Goal: Task Accomplishment & Management: Manage account settings

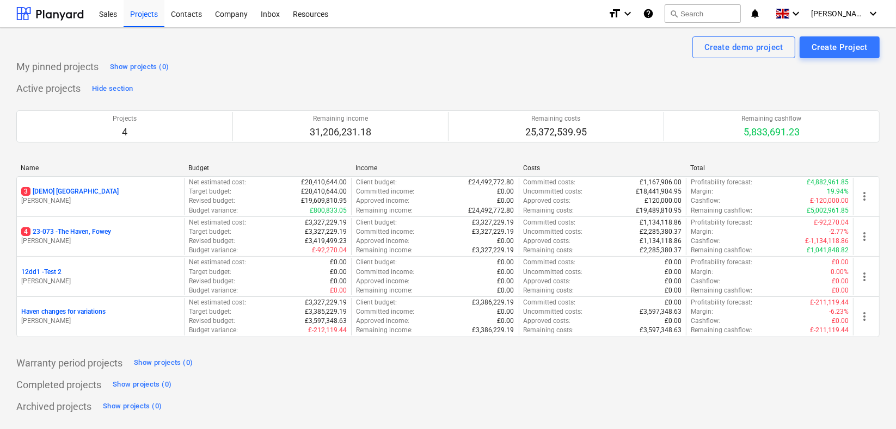
click at [84, 229] on p "4 23-073 - The Haven, Fowey" at bounding box center [66, 231] width 90 height 9
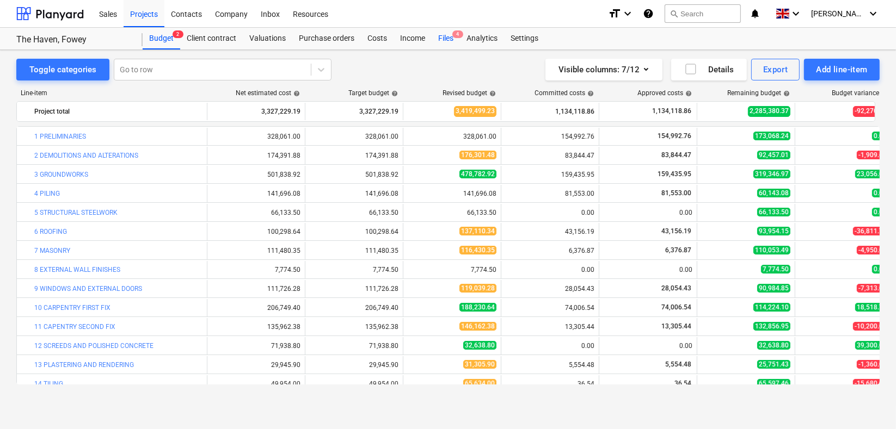
click at [444, 35] on div "Files 4" at bounding box center [445, 39] width 28 height 22
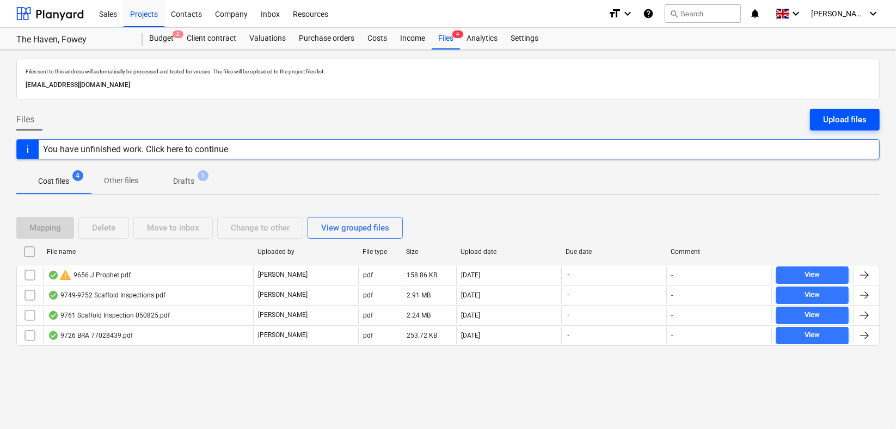
click at [836, 119] on div "Upload files" at bounding box center [845, 120] width 44 height 14
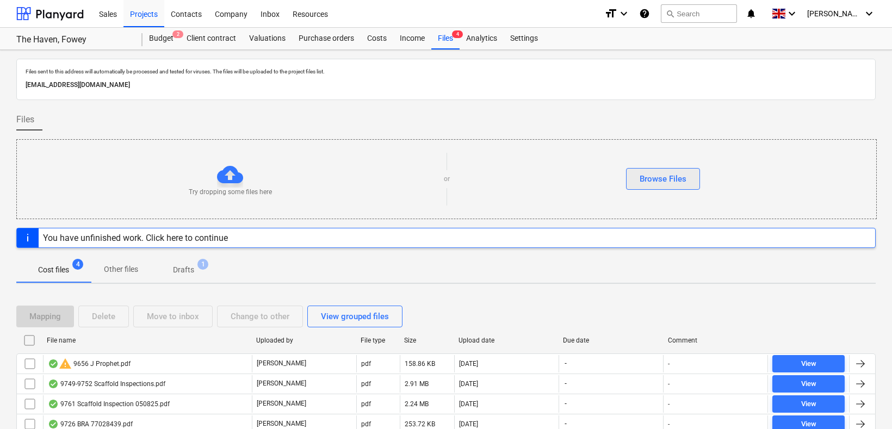
click at [647, 172] on div "Browse Files" at bounding box center [663, 179] width 47 height 14
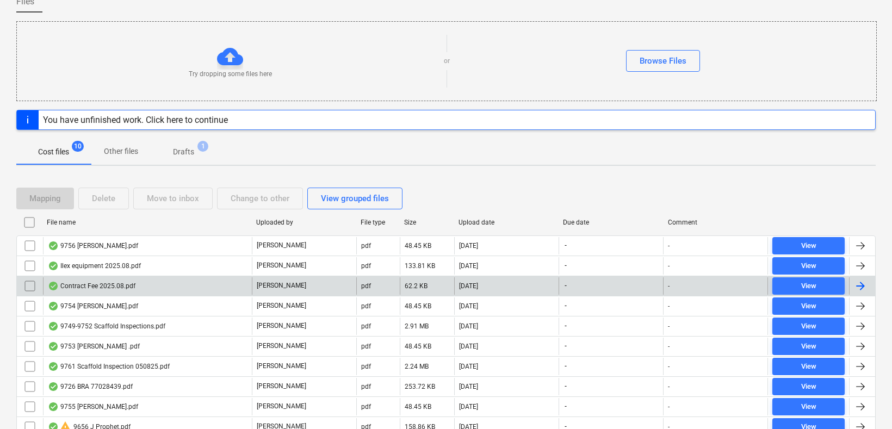
scroll to position [121, 0]
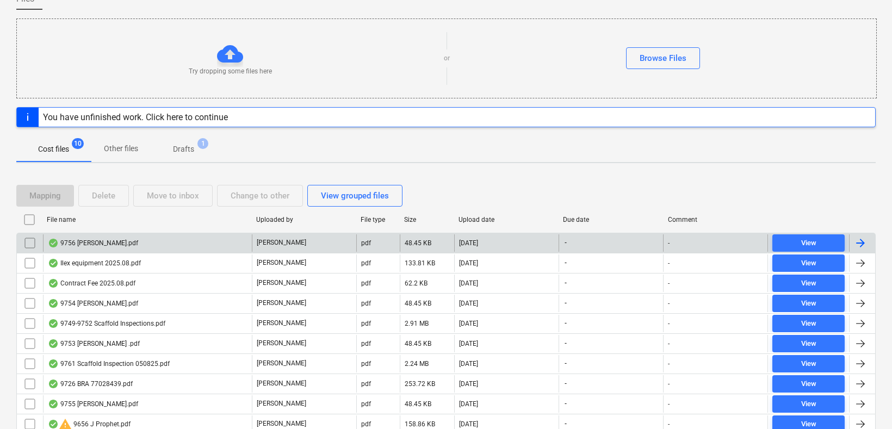
click at [88, 239] on div "9756 N.Mabbett.pdf" at bounding box center [93, 243] width 90 height 9
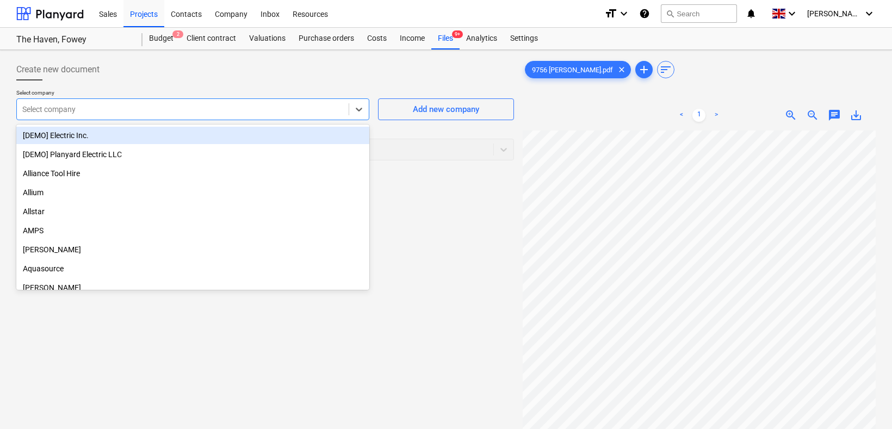
click at [165, 110] on div at bounding box center [182, 109] width 321 height 11
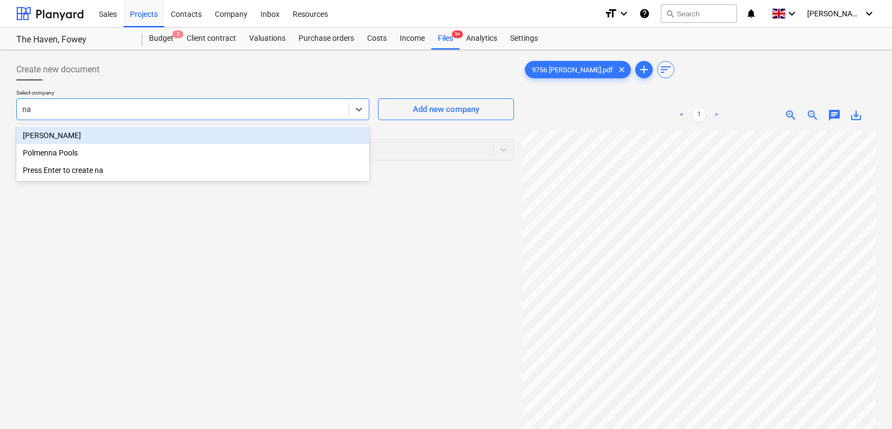
type input "nat"
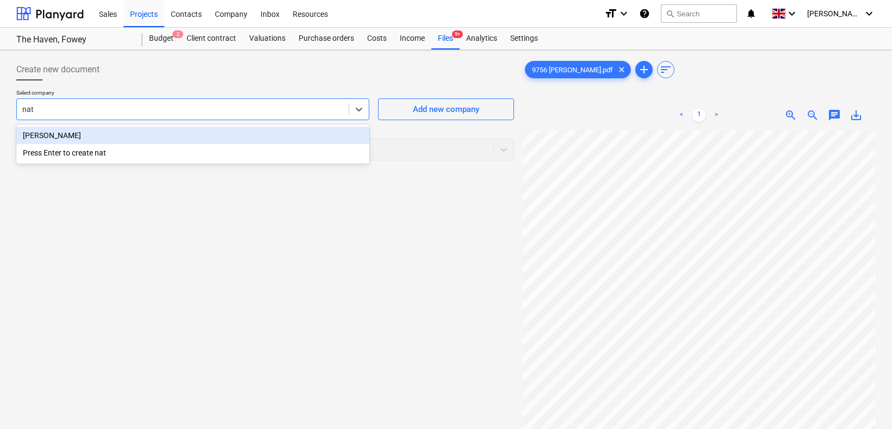
click at [119, 131] on div "Nathan Mabbett" at bounding box center [192, 135] width 353 height 17
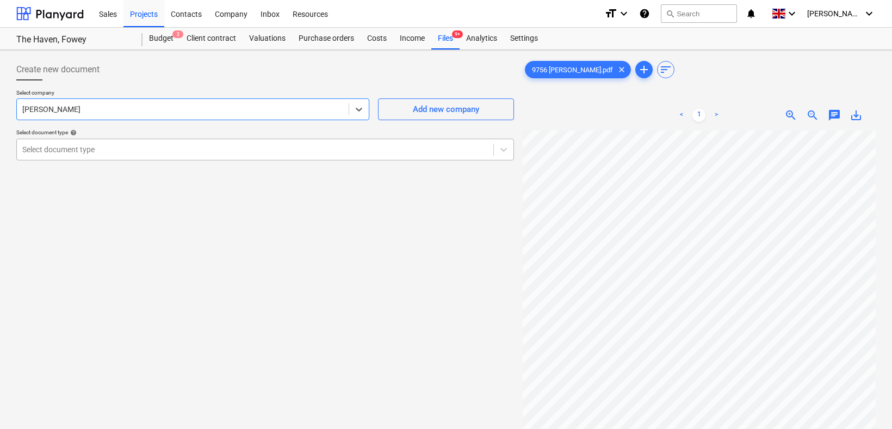
click at [124, 147] on div at bounding box center [255, 149] width 466 height 11
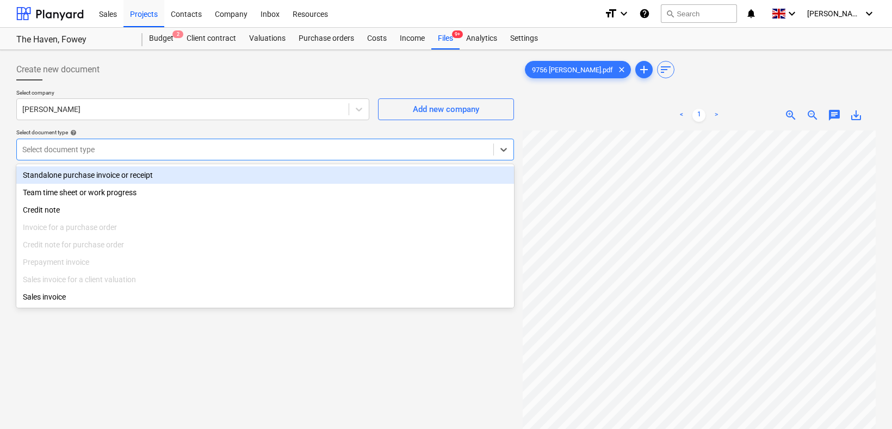
click at [126, 175] on div "Standalone purchase invoice or receipt" at bounding box center [265, 174] width 498 height 17
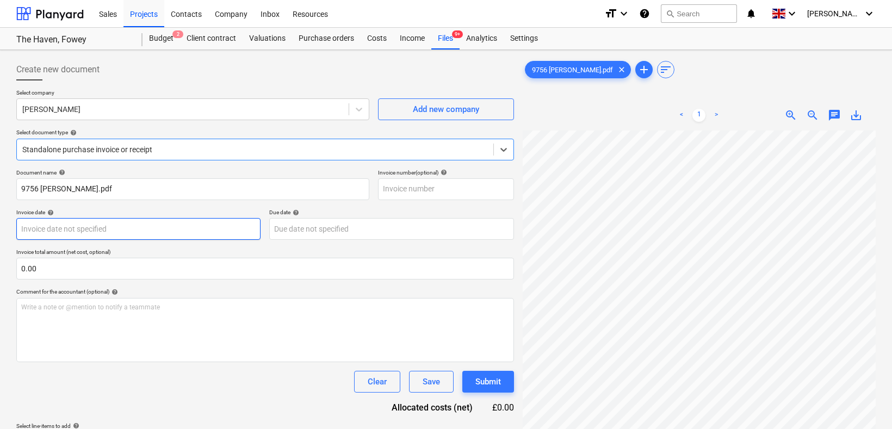
click at [120, 232] on body "Sales Projects Contacts Company Inbox Resources format_size keyboard_arrow_down…" at bounding box center [446, 214] width 892 height 429
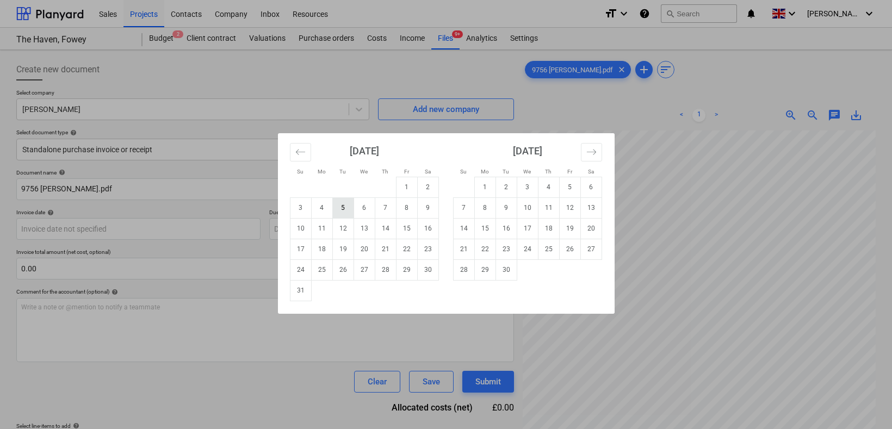
click at [342, 208] on td "5" at bounding box center [342, 208] width 21 height 21
type input "05 Aug 2025"
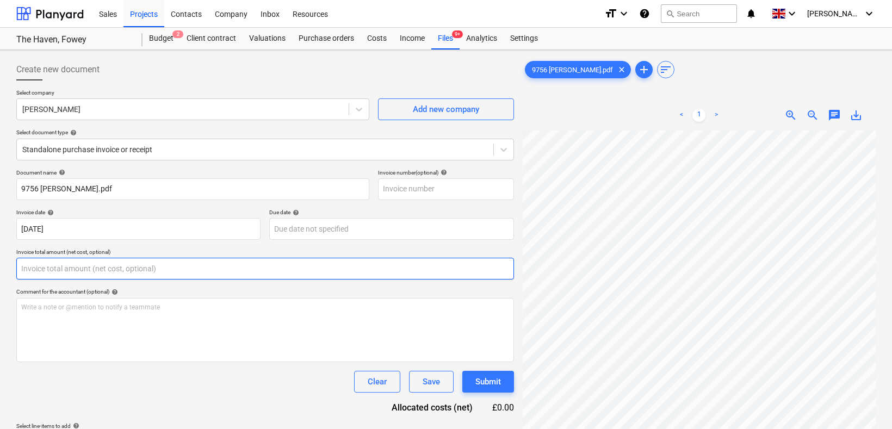
click at [61, 269] on input "text" at bounding box center [265, 269] width 498 height 22
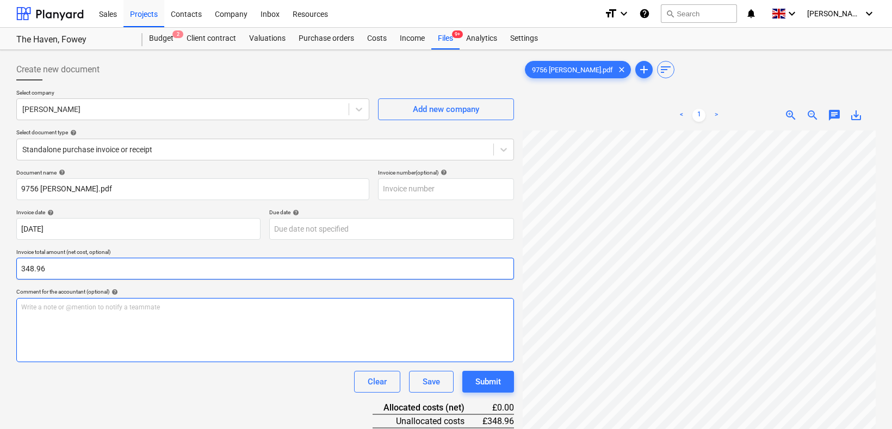
type input "348.96"
click at [172, 312] on div "Write a note or @mention to notify a teammate ﻿" at bounding box center [265, 330] width 498 height 64
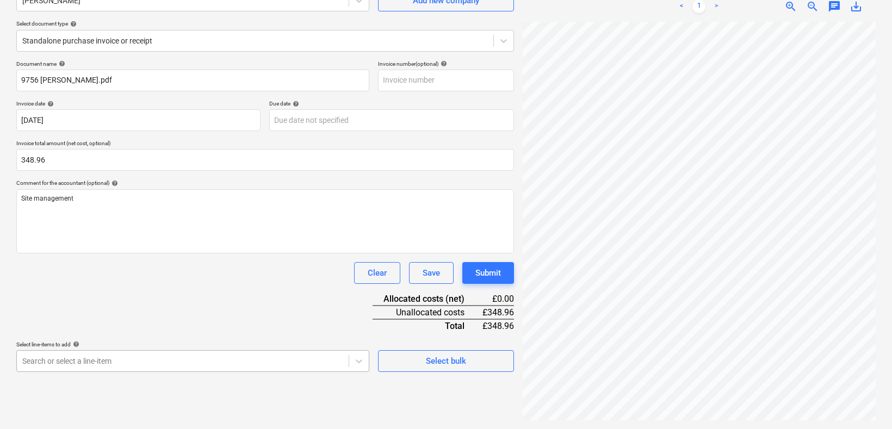
click at [139, 320] on body "Sales Projects Contacts Company Inbox Resources format_size keyboard_arrow_down…" at bounding box center [446, 105] width 892 height 429
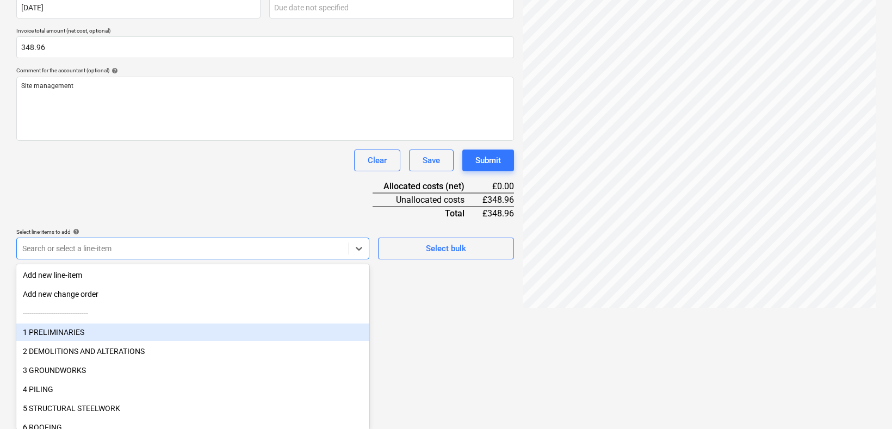
click at [70, 328] on div "1 PRELIMINARIES" at bounding box center [192, 332] width 353 height 17
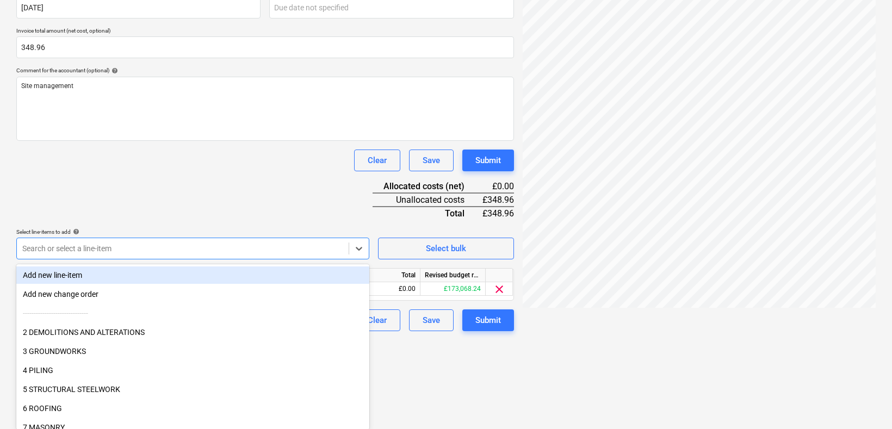
click at [153, 218] on div "Document name help 9756 N.Mabbett.pdf Invoice number (optional) help Invoice da…" at bounding box center [265, 140] width 498 height 384
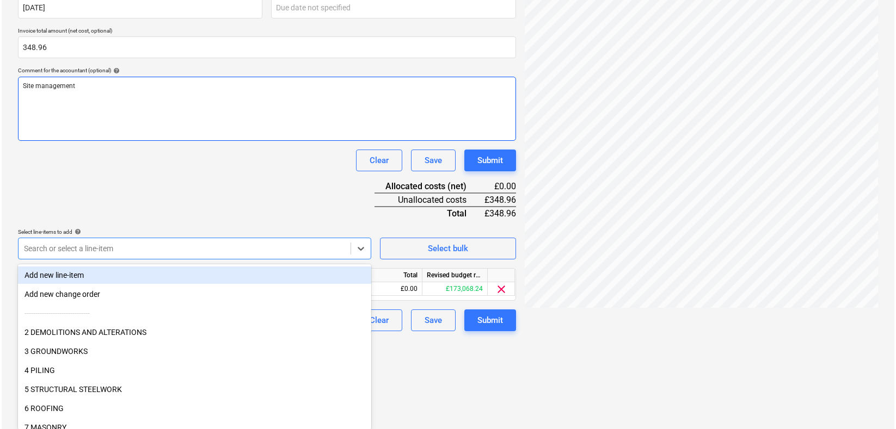
scroll to position [132, 0]
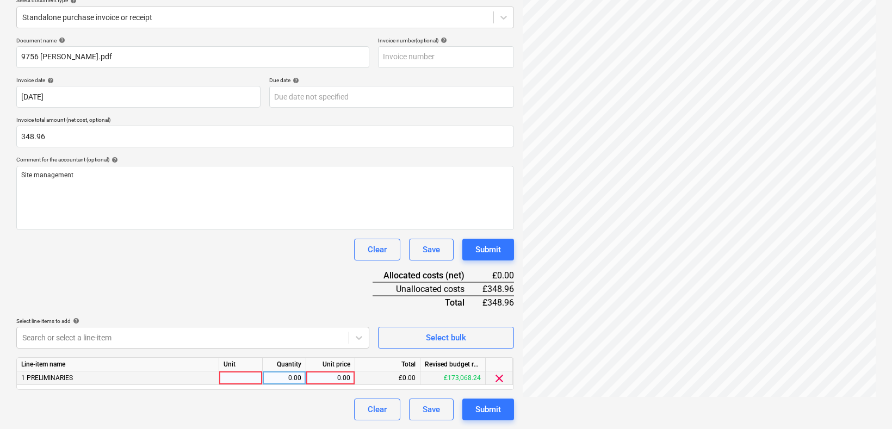
click at [245, 379] on div at bounding box center [241, 379] width 44 height 14
type input "hr"
type input "43.621"
click at [332, 377] on div "43.62" at bounding box center [331, 379] width 40 height 14
type input "43.62"
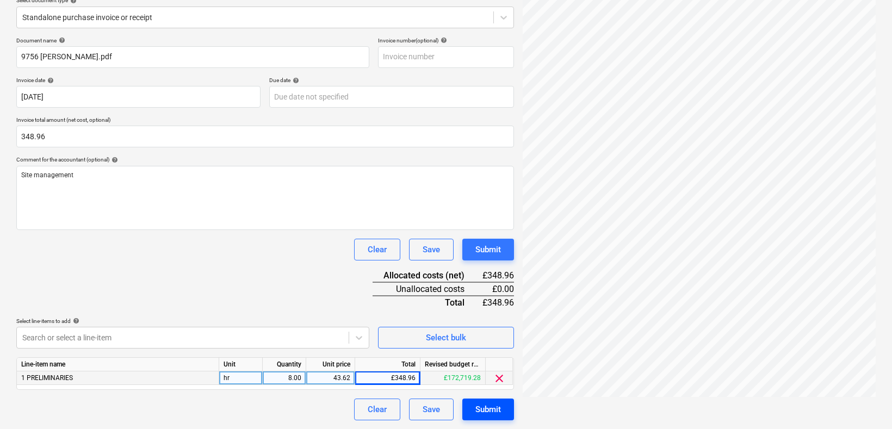
click at [489, 407] on div "Submit" at bounding box center [489, 410] width 26 height 14
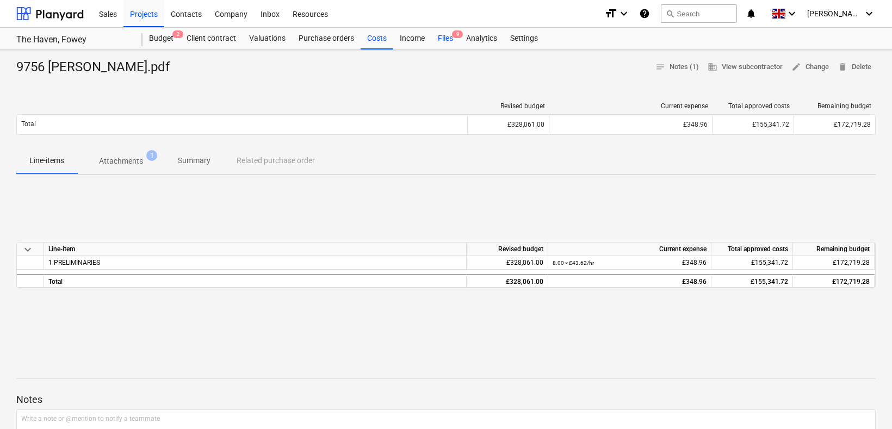
click at [449, 36] on div "Files 9" at bounding box center [445, 39] width 28 height 22
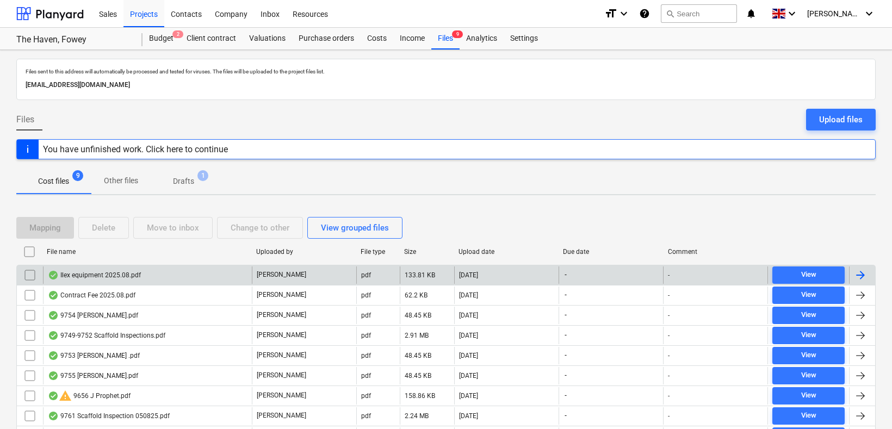
click at [77, 275] on div "Ilex equipment 2025.08.pdf" at bounding box center [94, 275] width 93 height 9
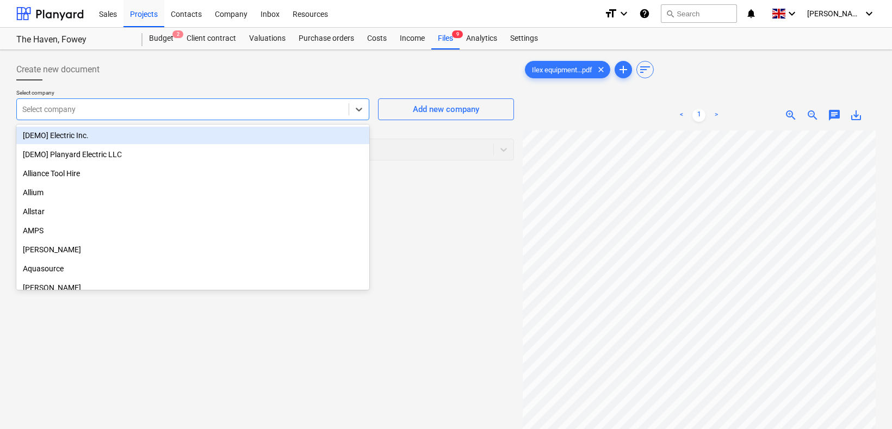
click at [114, 110] on div at bounding box center [182, 109] width 321 height 11
type input "u"
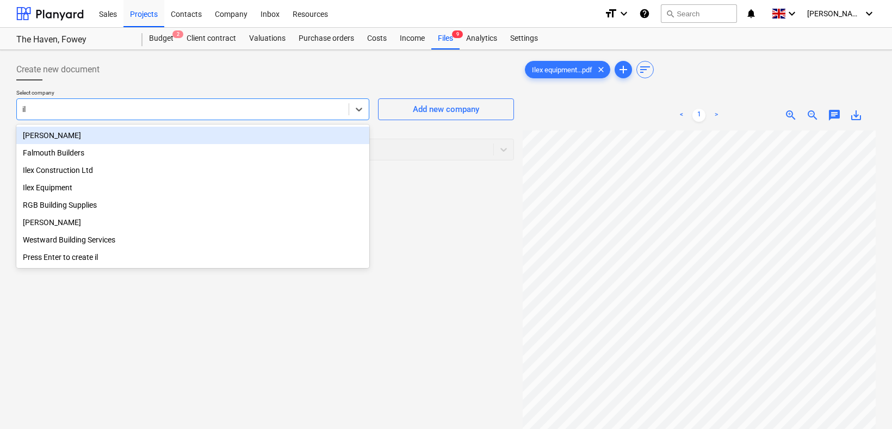
type input "ile"
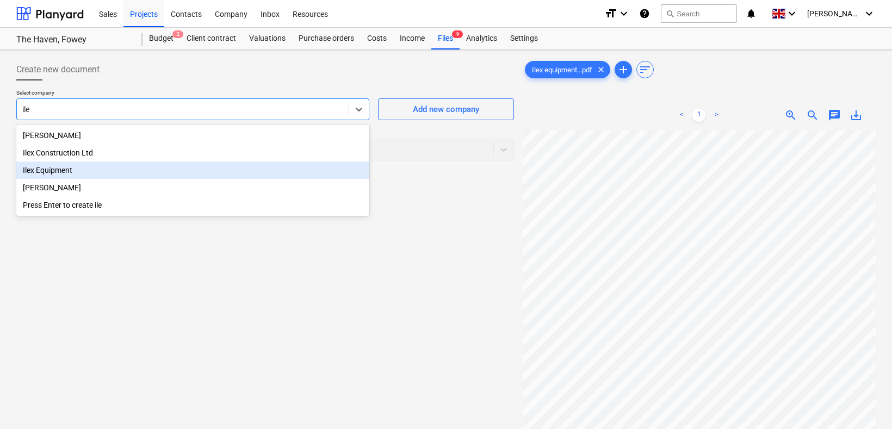
click at [84, 169] on div "Ilex Equipment" at bounding box center [192, 170] width 353 height 17
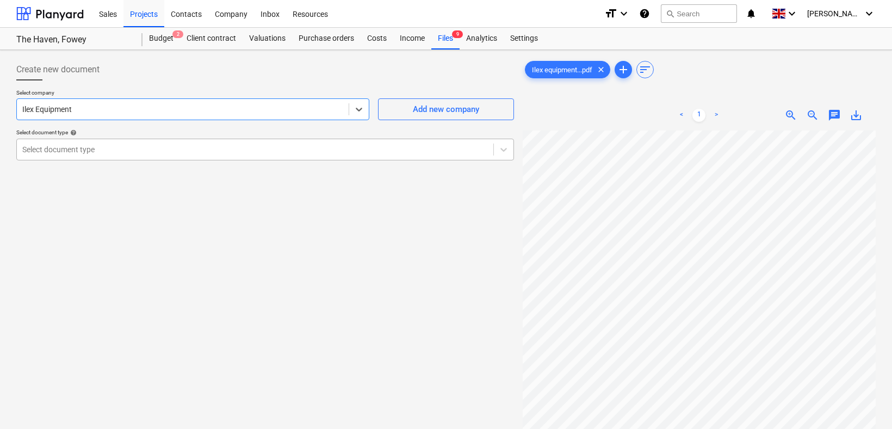
click at [83, 151] on div at bounding box center [255, 149] width 466 height 11
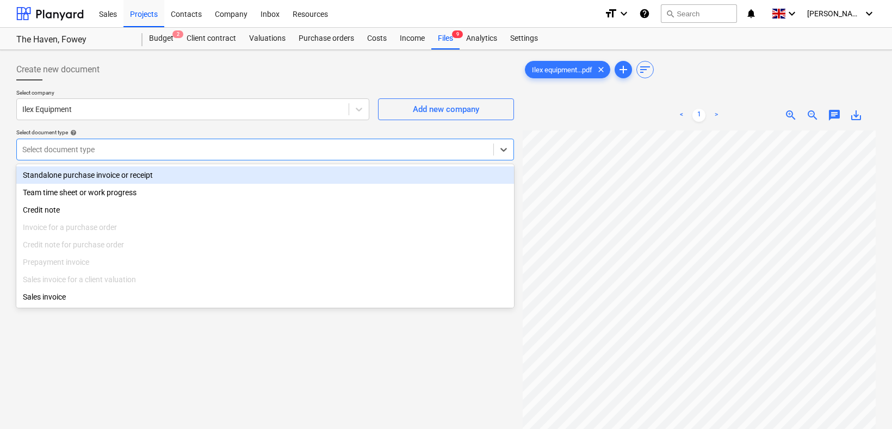
click at [87, 175] on div "Standalone purchase invoice or receipt" at bounding box center [265, 174] width 498 height 17
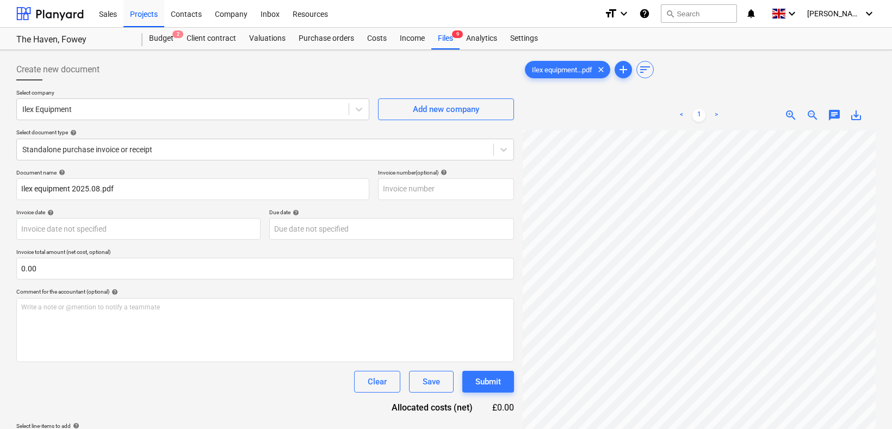
scroll to position [409, 189]
click at [66, 229] on body "Sales Projects Contacts Company Inbox Resources format_size keyboard_arrow_down…" at bounding box center [446, 214] width 892 height 429
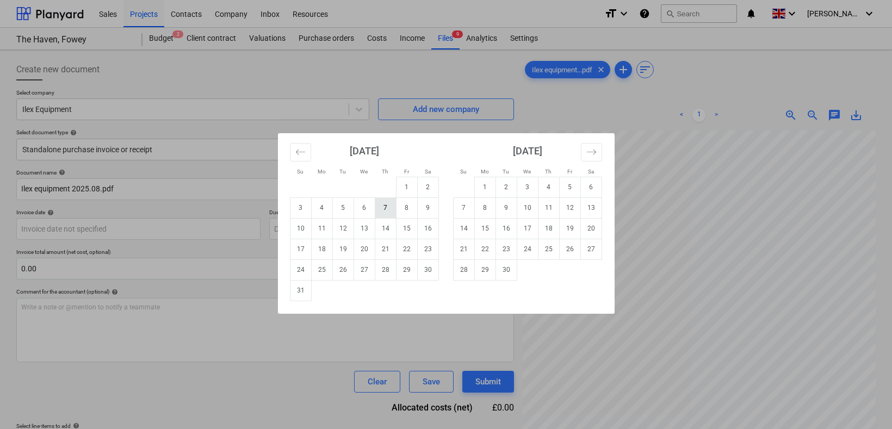
click at [389, 206] on td "7" at bounding box center [385, 208] width 21 height 21
type input "07 Aug 2025"
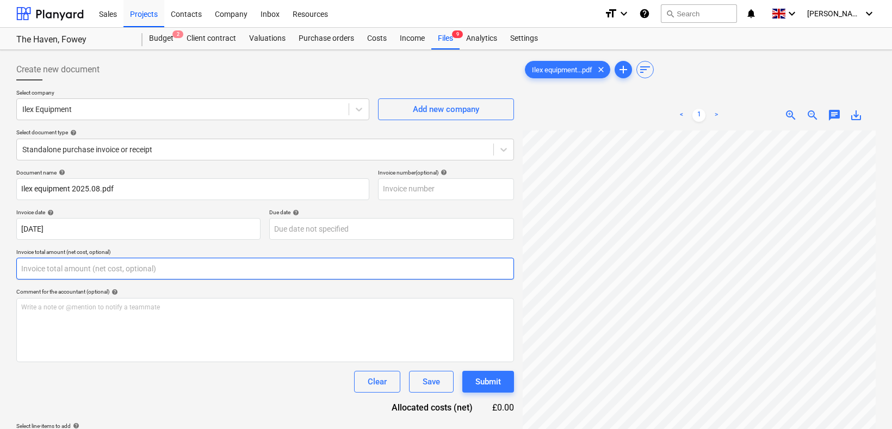
click at [149, 269] on input "text" at bounding box center [265, 269] width 498 height 22
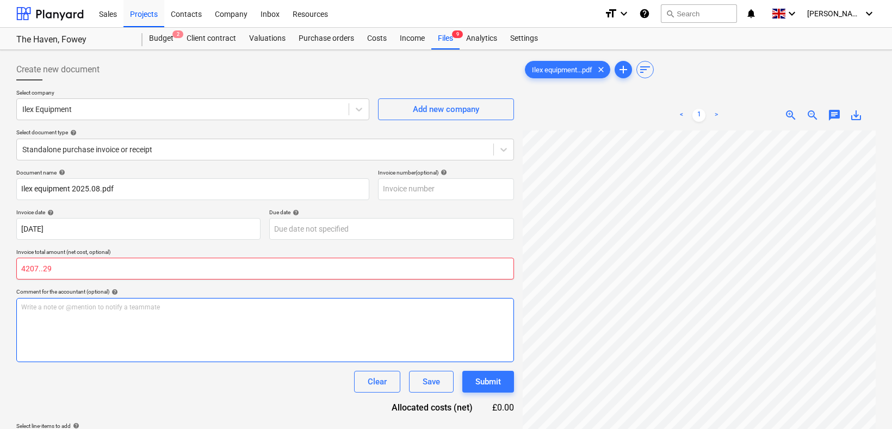
type input "0.00"
click at [119, 276] on input "text" at bounding box center [265, 269] width 498 height 22
type input "4,207.29"
click at [118, 313] on div "Write a note or @mention to notify a teammate ﻿" at bounding box center [265, 330] width 498 height 64
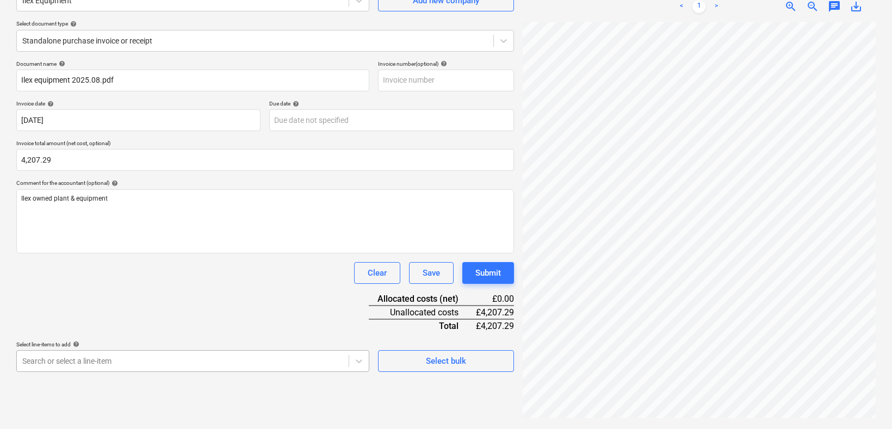
click at [162, 320] on body "Sales Projects Contacts Company Inbox Resources format_size keyboard_arrow_down…" at bounding box center [446, 105] width 892 height 429
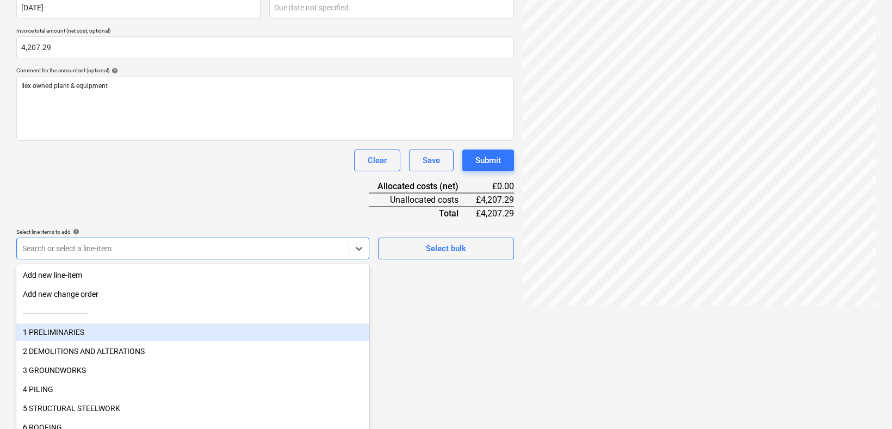
click at [95, 329] on div "1 PRELIMINARIES" at bounding box center [192, 332] width 353 height 17
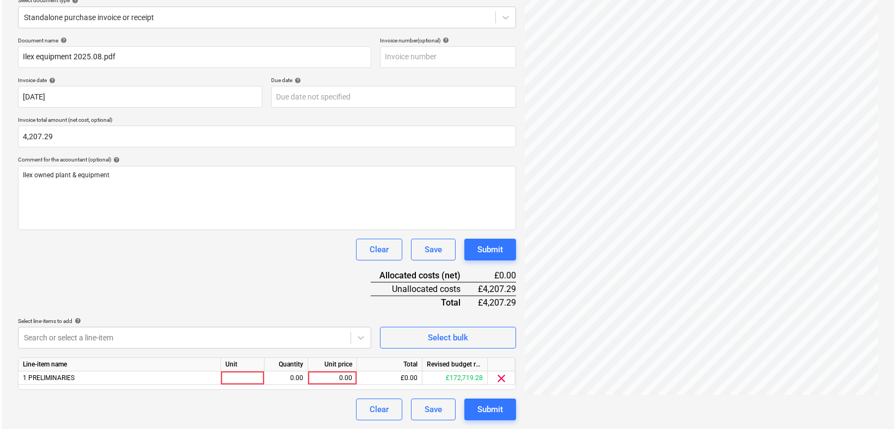
scroll to position [132, 0]
click at [198, 194] on div "Document name help Ilex equipment 2025.08.pdf Invoice number (optional) help In…" at bounding box center [265, 229] width 498 height 384
click at [231, 377] on div at bounding box center [241, 379] width 44 height 14
type input "item"
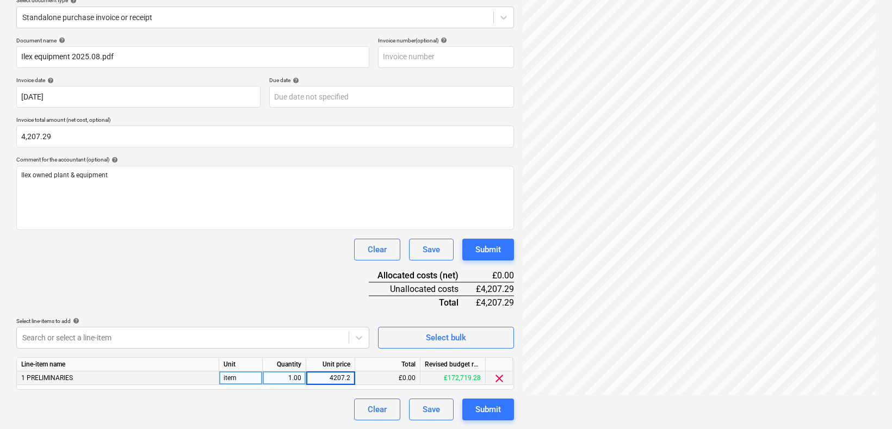
type input "4207.29"
click at [490, 407] on div "Submit" at bounding box center [489, 410] width 26 height 14
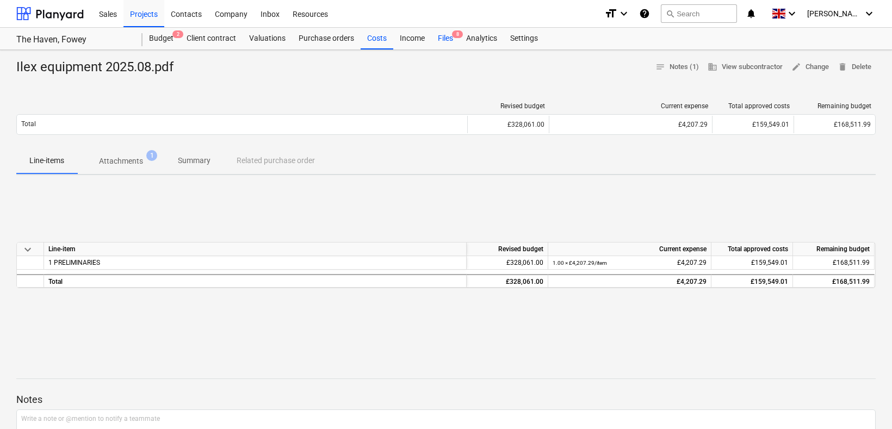
click at [447, 38] on div "Files 8" at bounding box center [445, 39] width 28 height 22
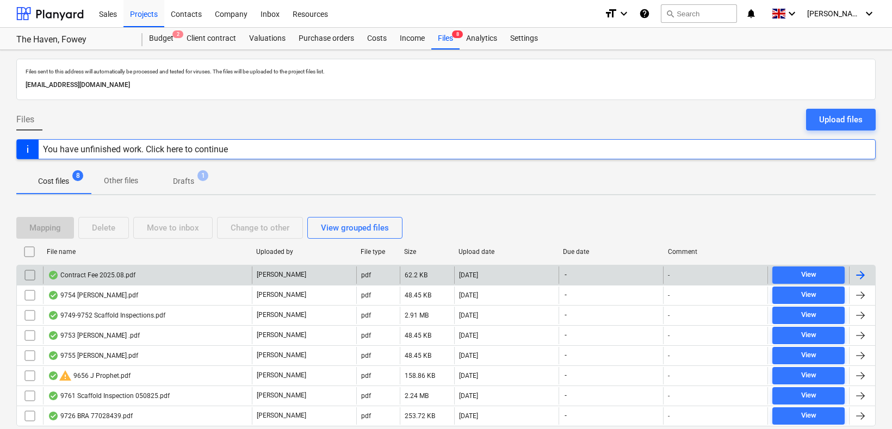
click at [95, 274] on div "Contract Fee 2025.08.pdf" at bounding box center [92, 275] width 88 height 9
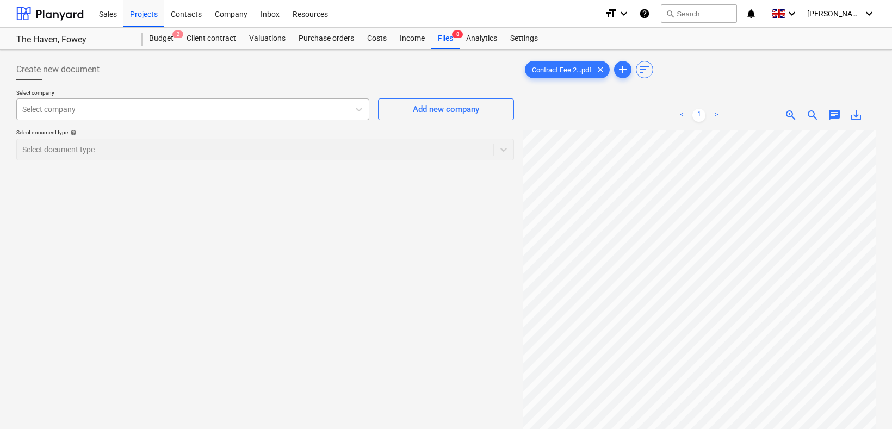
click at [65, 110] on div at bounding box center [182, 109] width 321 height 11
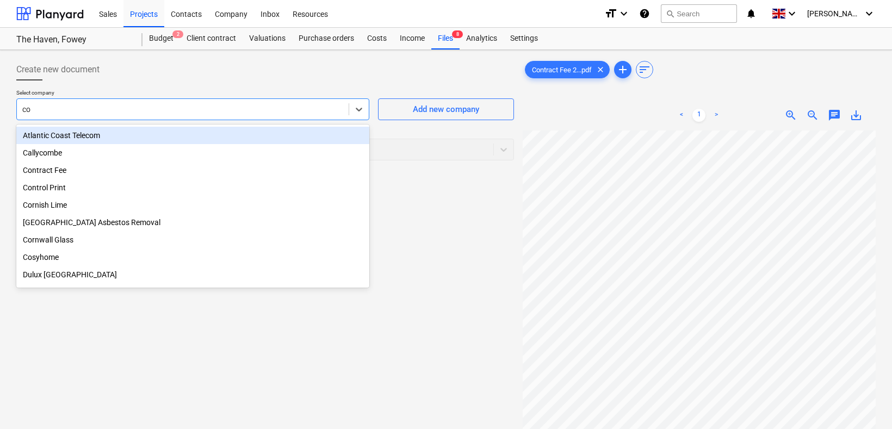
type input "con"
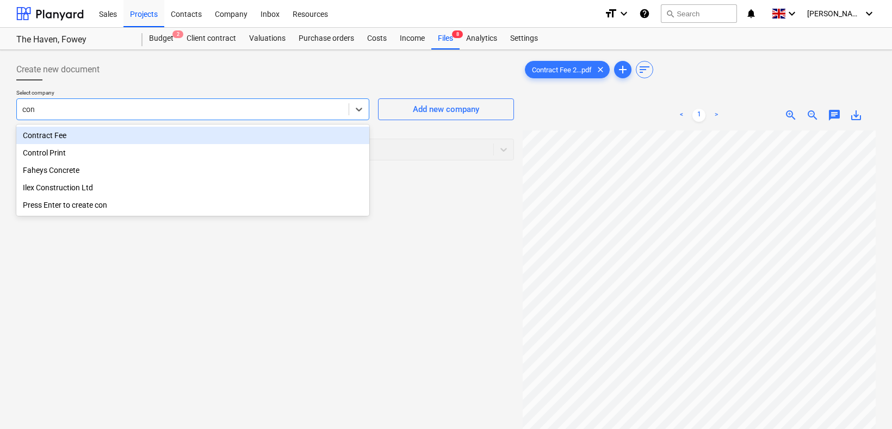
click at [68, 140] on div "Contract Fee" at bounding box center [192, 135] width 353 height 17
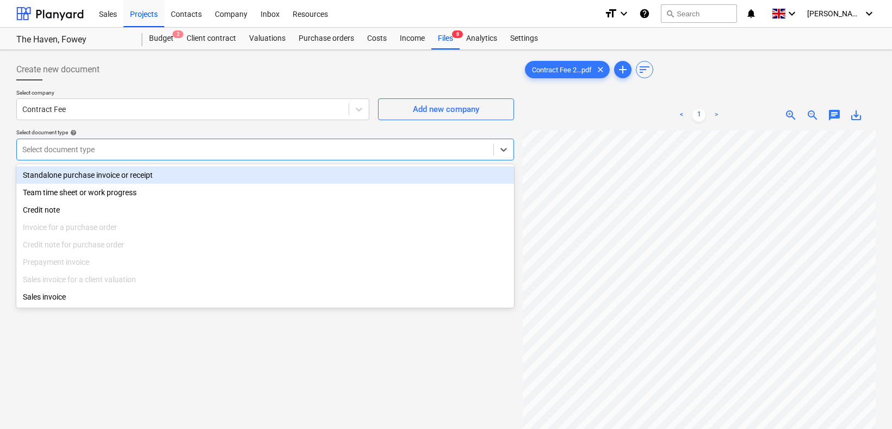
click at [76, 150] on div at bounding box center [255, 149] width 466 height 11
click at [89, 173] on div "Standalone purchase invoice or receipt" at bounding box center [265, 174] width 498 height 17
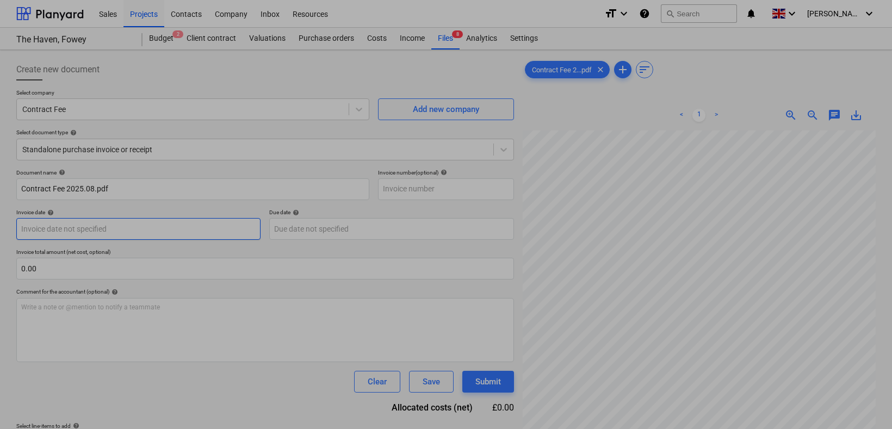
click at [118, 233] on body "Sales Projects Contacts Company Inbox Resources format_size keyboard_arrow_down…" at bounding box center [446, 214] width 892 height 429
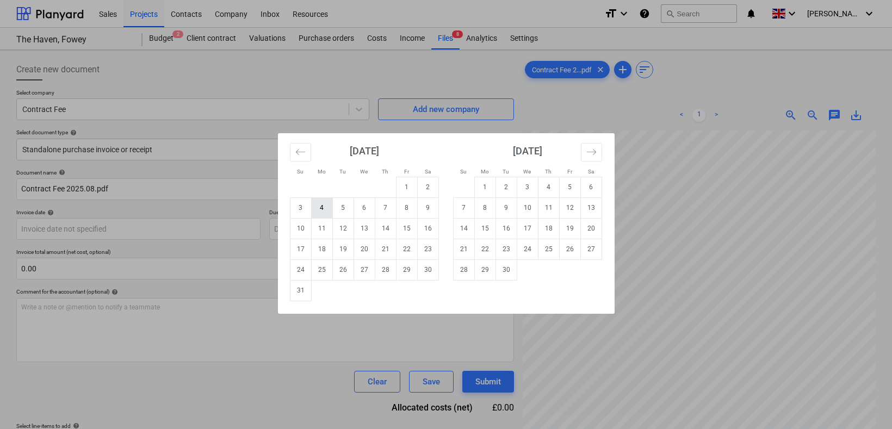
click at [322, 206] on td "4" at bounding box center [321, 208] width 21 height 21
type input "04 Aug 2025"
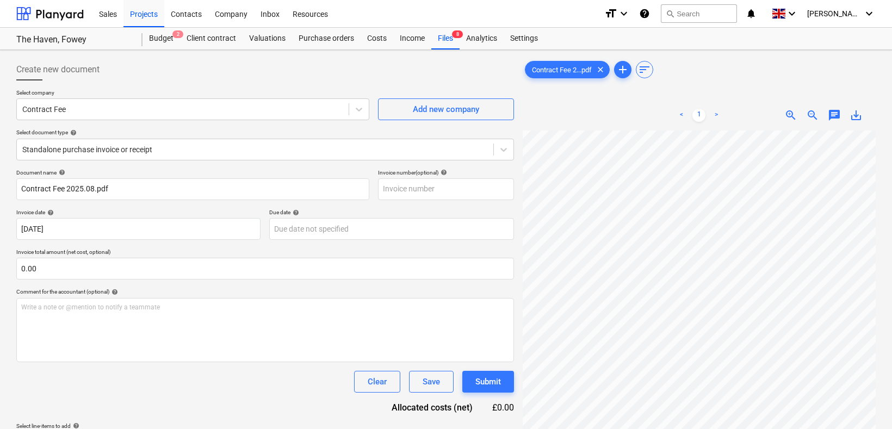
scroll to position [16, 184]
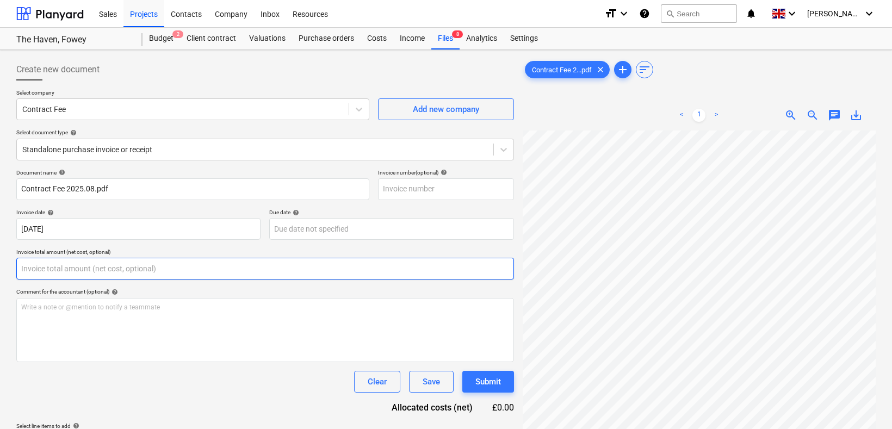
click at [90, 272] on input "text" at bounding box center [265, 269] width 498 height 22
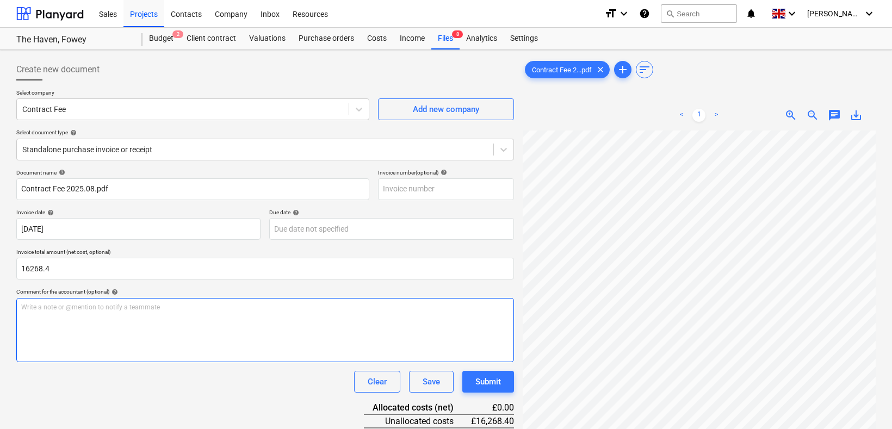
type input "16,268.40"
click at [106, 326] on div "Write a note or @mention to notify a teammate ﻿" at bounding box center [265, 330] width 498 height 64
click at [125, 381] on div "Clear Save Submit" at bounding box center [265, 382] width 498 height 22
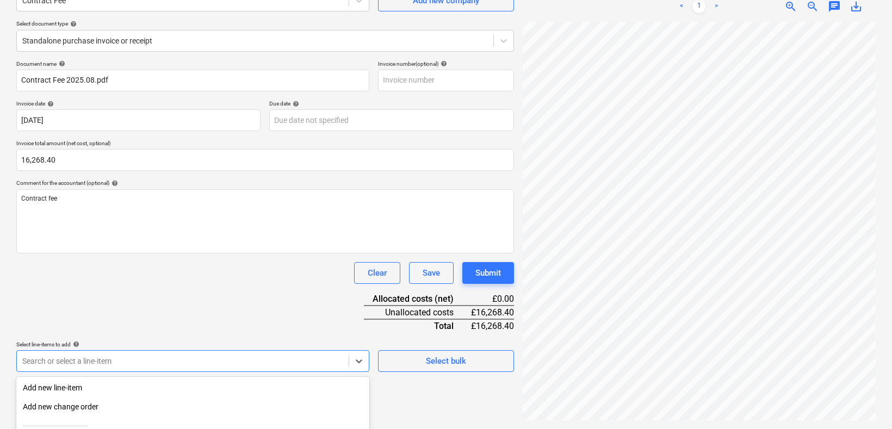
scroll to position [221, 0]
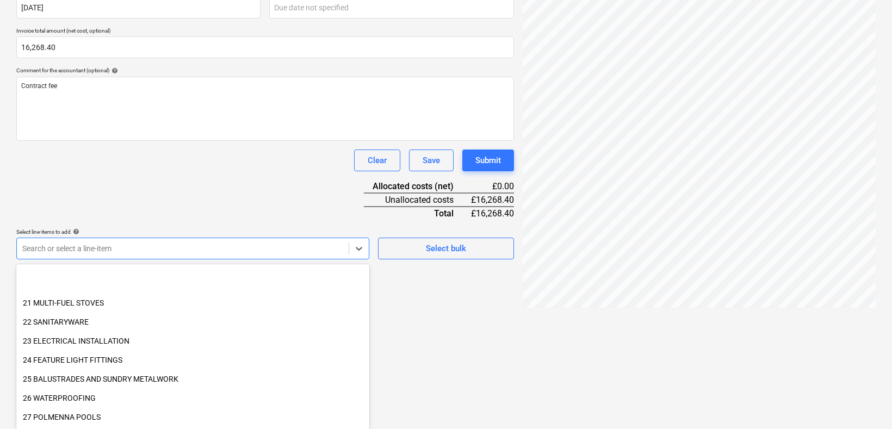
scroll to position [484, 0]
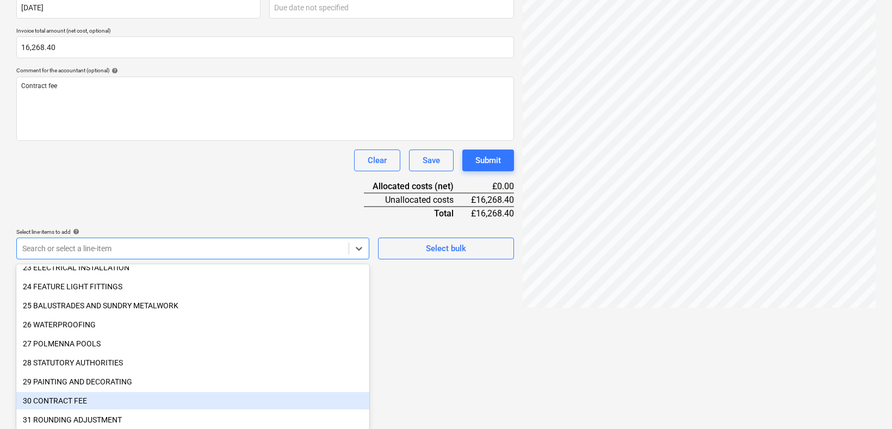
click at [81, 395] on div "30 CONTRACT FEE" at bounding box center [192, 400] width 353 height 17
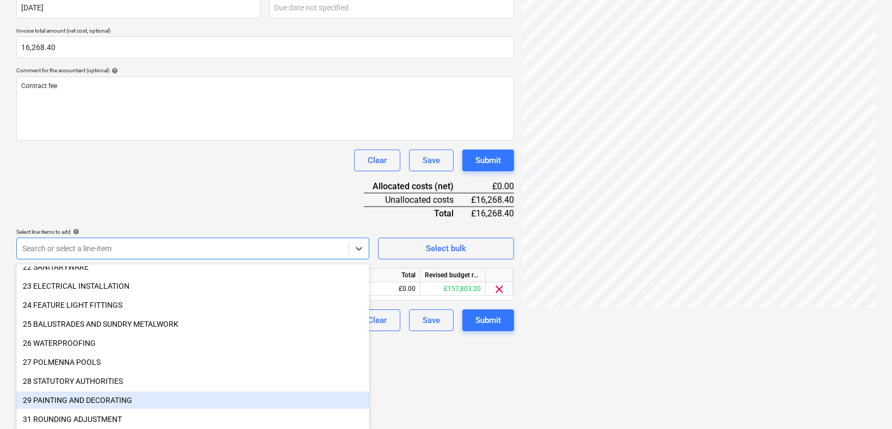
scroll to position [465, 0]
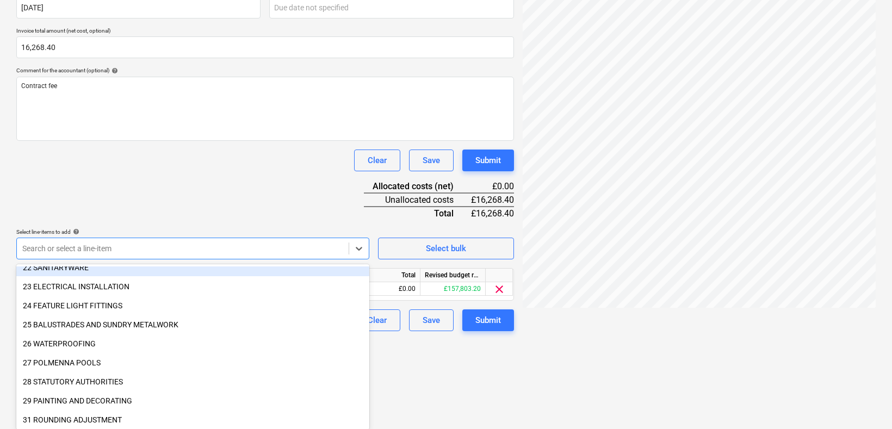
click at [161, 206] on div "Document name help Contract Fee 2025.08.pdf Invoice number (optional) help Invo…" at bounding box center [265, 140] width 498 height 384
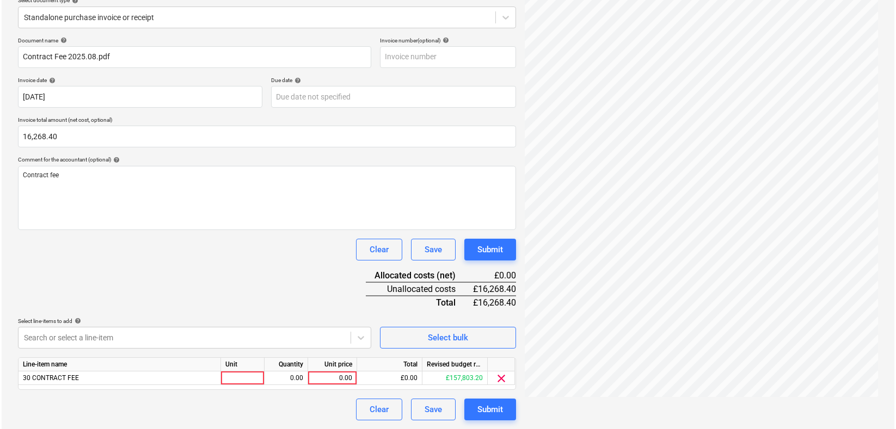
scroll to position [132, 0]
click at [245, 375] on div at bounding box center [241, 379] width 44 height 14
type input "item"
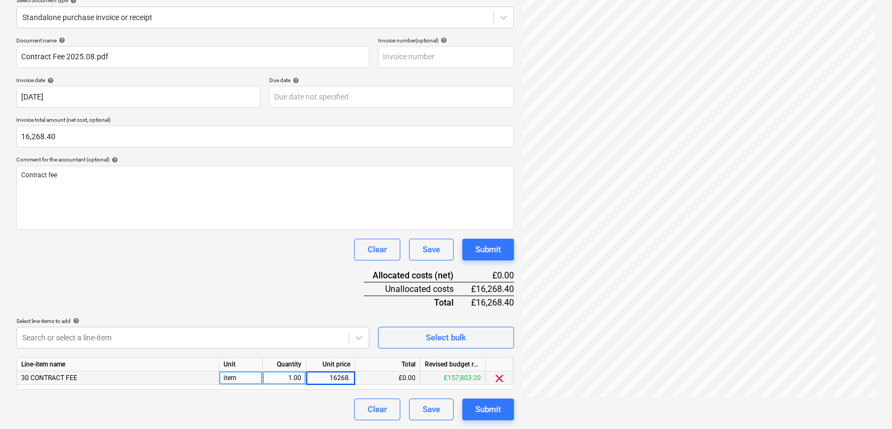
type input "16268.4"
click at [493, 408] on div "Submit" at bounding box center [489, 410] width 26 height 14
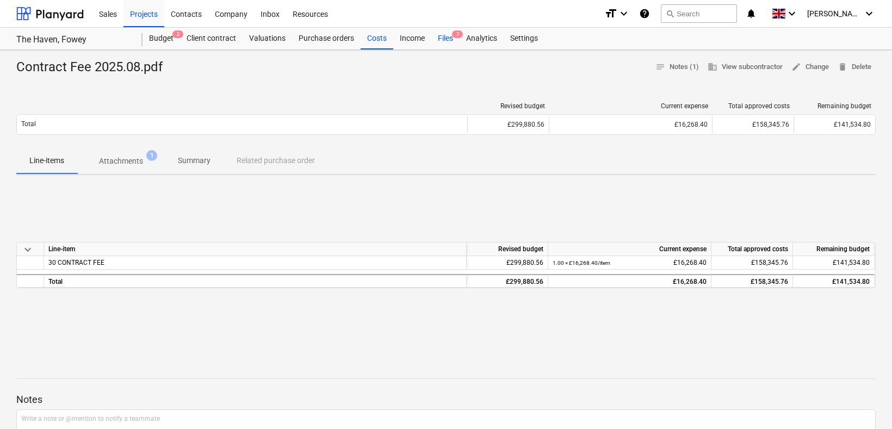
click at [447, 37] on div "Files 7" at bounding box center [445, 39] width 28 height 22
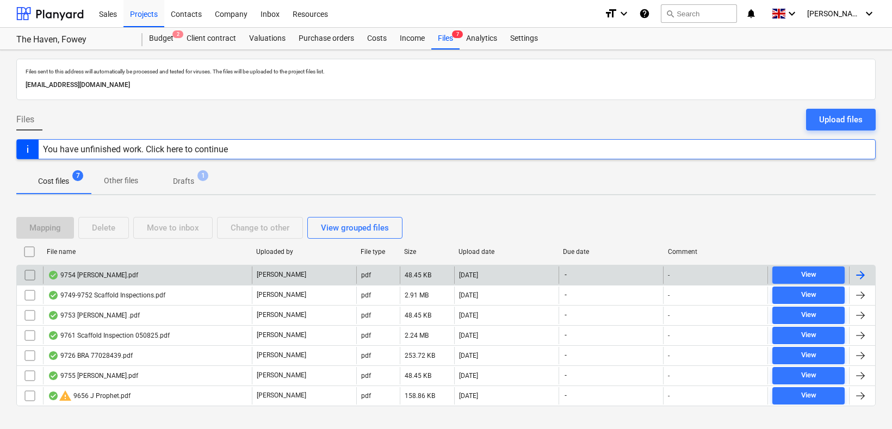
click at [87, 275] on div "9754 N.Mabbett.pdf" at bounding box center [93, 275] width 90 height 9
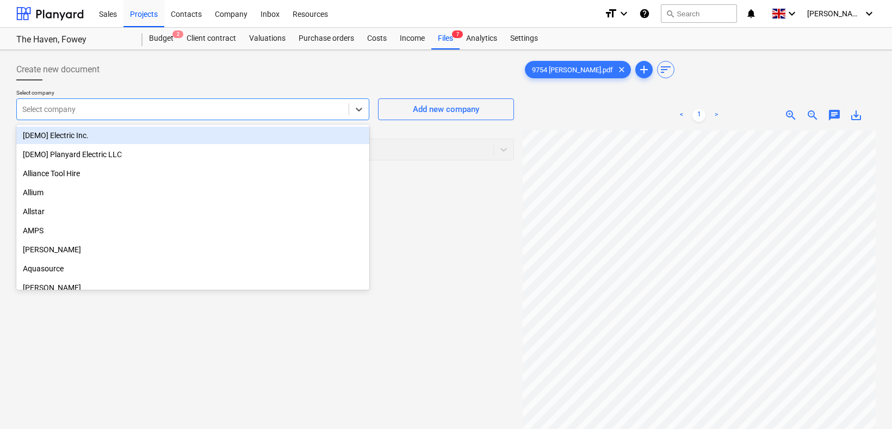
click at [108, 111] on div at bounding box center [182, 109] width 321 height 11
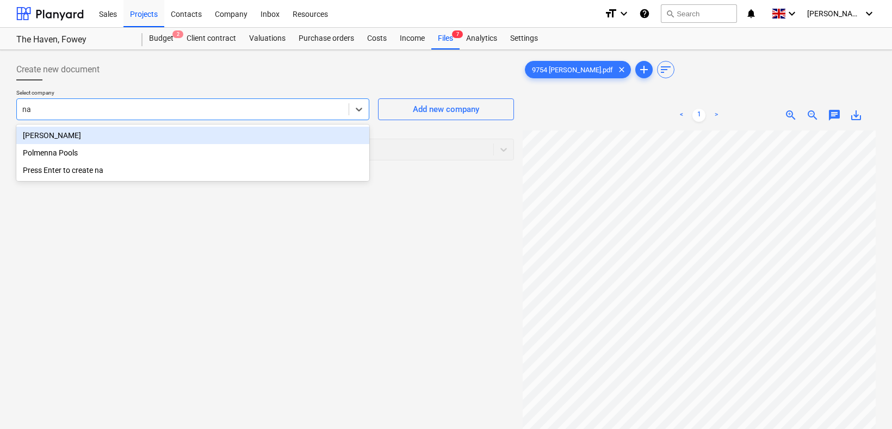
type input "nat"
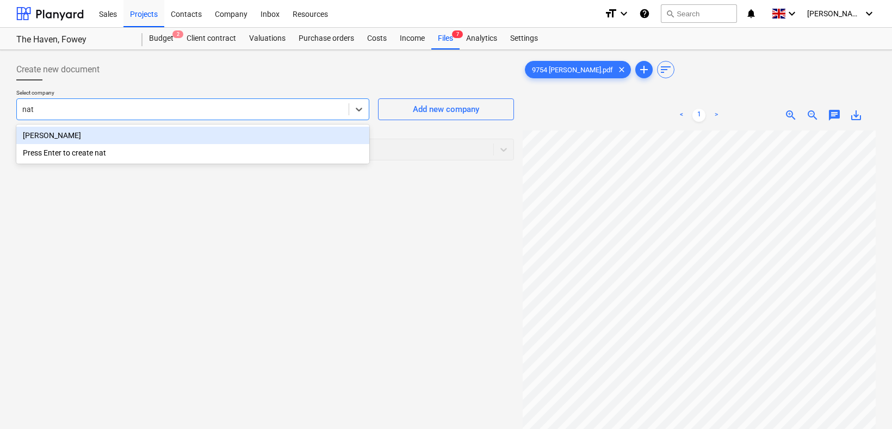
click at [96, 133] on div "Nathan Mabbett" at bounding box center [192, 135] width 353 height 17
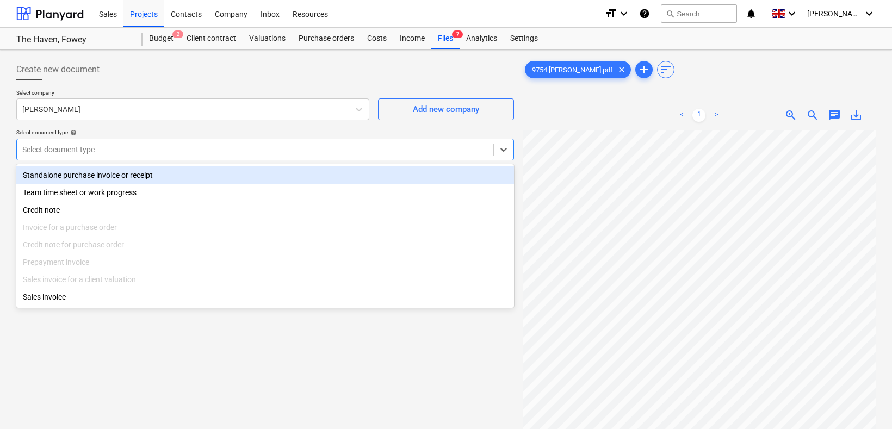
click at [107, 151] on div at bounding box center [255, 149] width 466 height 11
click at [114, 177] on div "Standalone purchase invoice or receipt" at bounding box center [265, 174] width 498 height 17
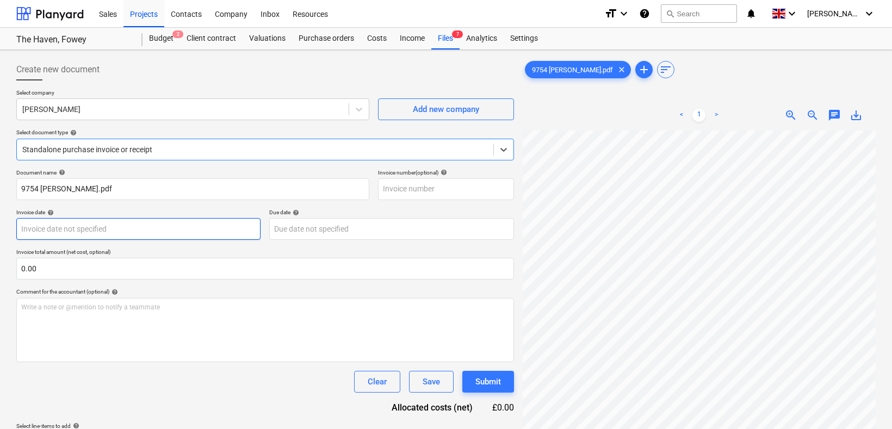
click at [45, 229] on body "Sales Projects Contacts Company Inbox Resources format_size keyboard_arrow_down…" at bounding box center [446, 214] width 892 height 429
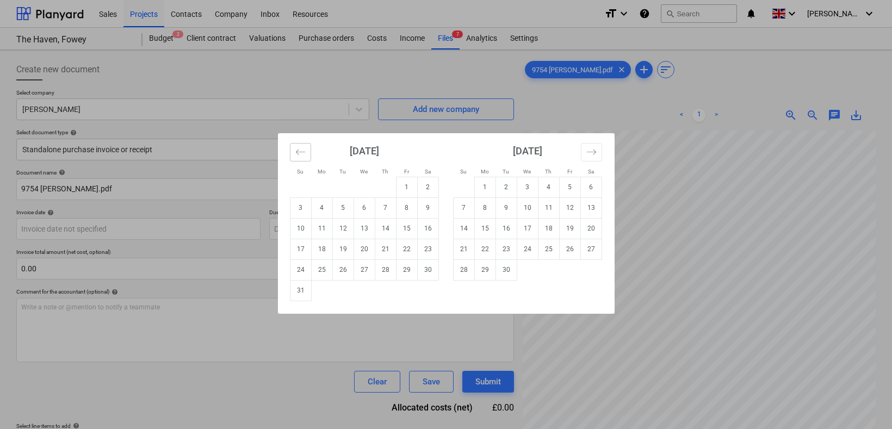
click at [300, 151] on icon "Move backward to switch to the previous month." at bounding box center [300, 152] width 10 height 10
click at [363, 246] on td "23" at bounding box center [364, 249] width 21 height 21
type input "23 Jul 2025"
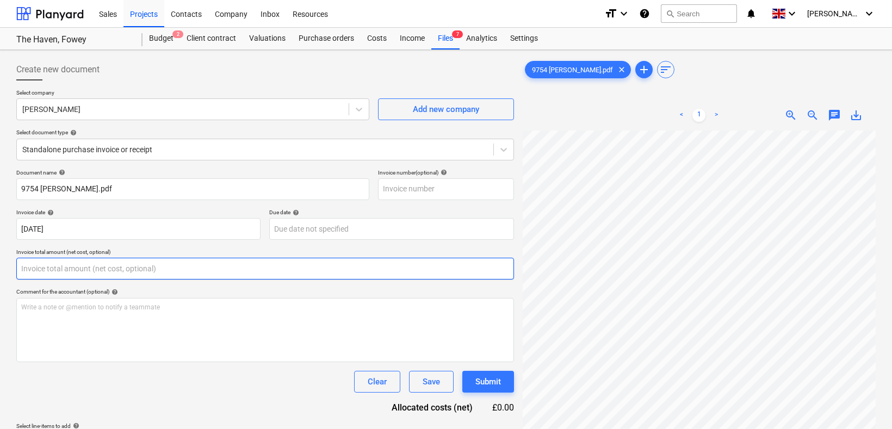
click at [122, 263] on input "text" at bounding box center [265, 269] width 498 height 22
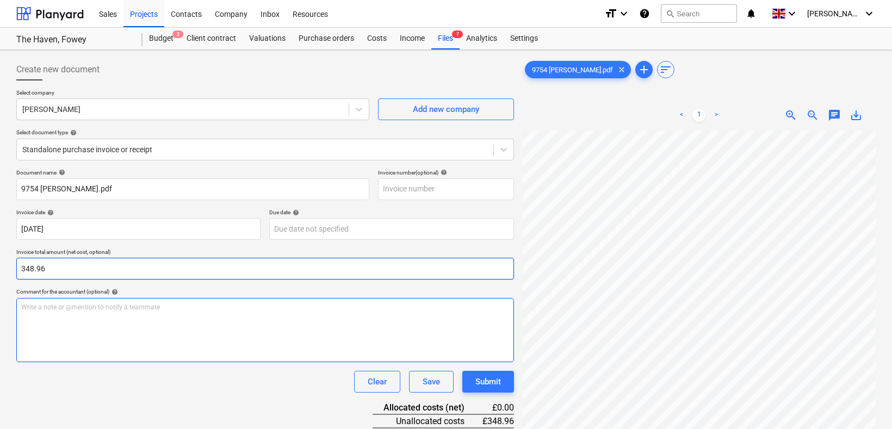
type input "348.96"
click at [97, 312] on div "Write a note or @mention to notify a teammate ﻿" at bounding box center [265, 330] width 498 height 64
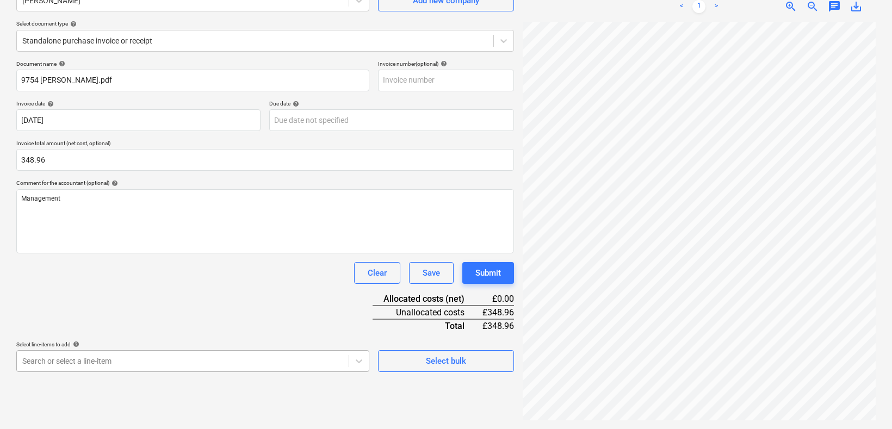
click at [150, 320] on body "Sales Projects Contacts Company Inbox Resources format_size keyboard_arrow_down…" at bounding box center [446, 105] width 892 height 429
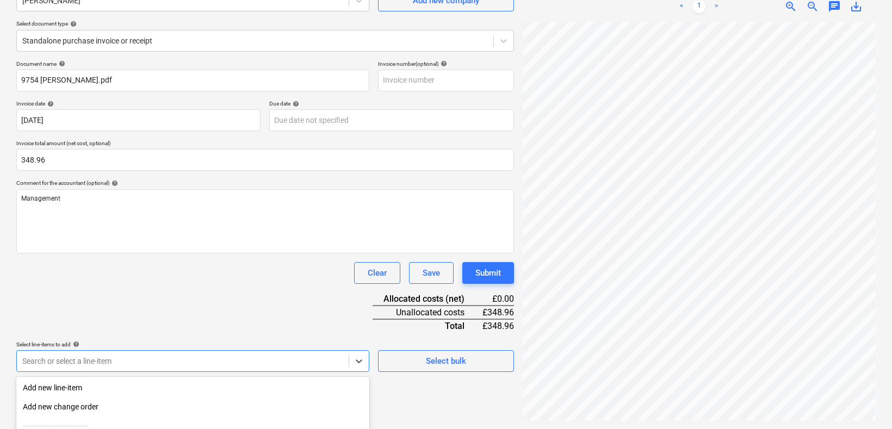
scroll to position [221, 0]
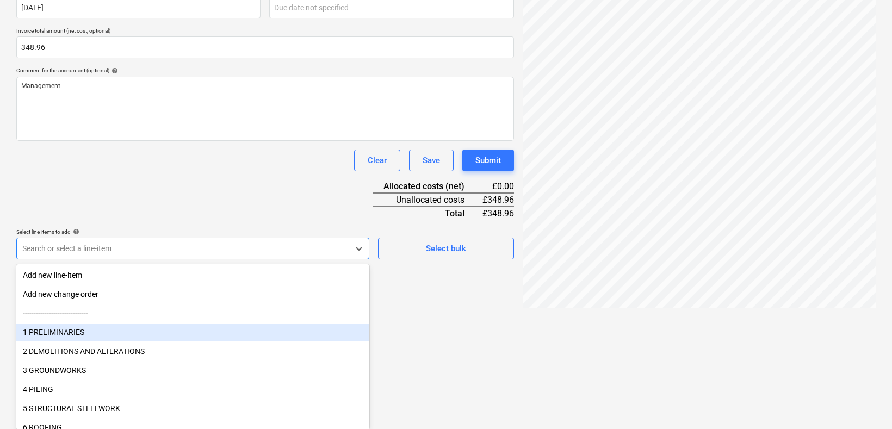
click at [88, 334] on div "1 PRELIMINARIES" at bounding box center [192, 332] width 353 height 17
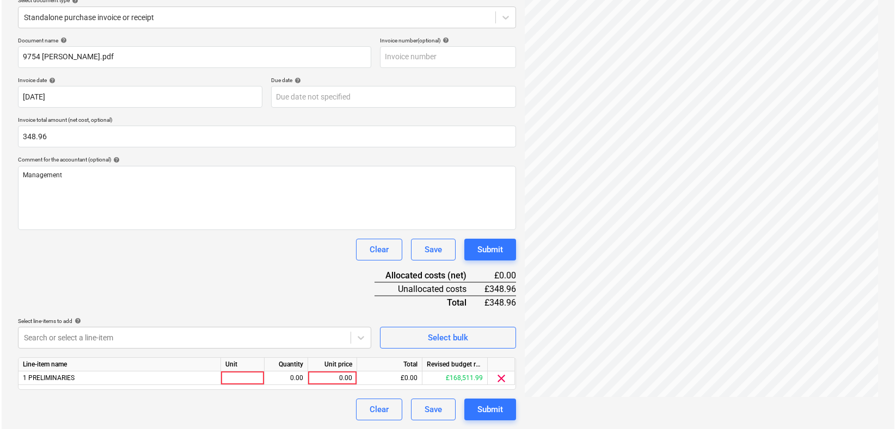
scroll to position [132, 0]
click at [309, 202] on div "Document name help 9754 N.Mabbett.pdf Invoice number (optional) help Invoice da…" at bounding box center [265, 229] width 498 height 384
click at [246, 377] on div at bounding box center [241, 379] width 44 height 14
type input "hr"
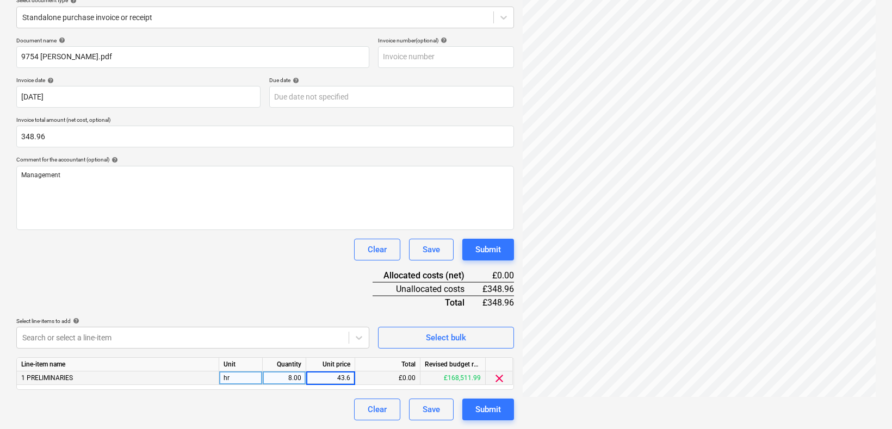
type input "43.62"
click at [489, 408] on div "Submit" at bounding box center [489, 410] width 26 height 14
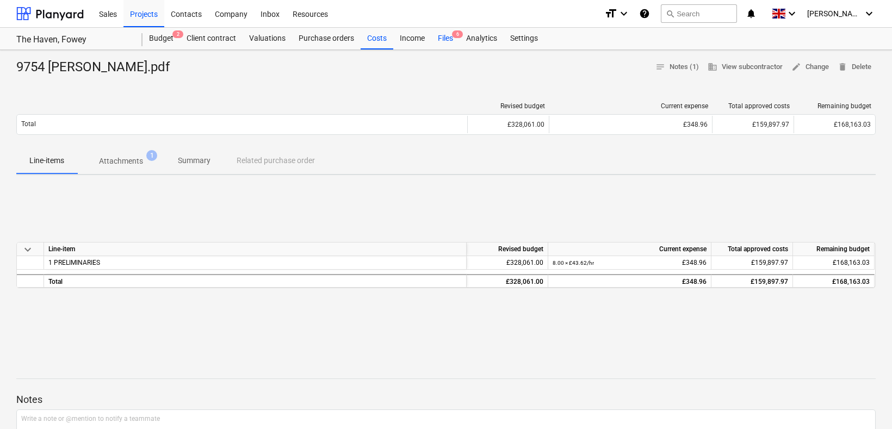
click at [447, 36] on div "Files 6" at bounding box center [445, 39] width 28 height 22
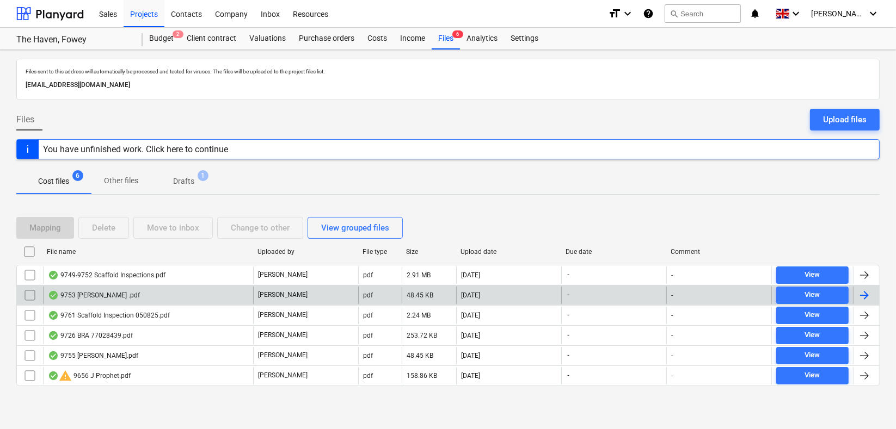
click at [109, 293] on div "9753 N.Mabbett .pdf" at bounding box center [94, 295] width 92 height 9
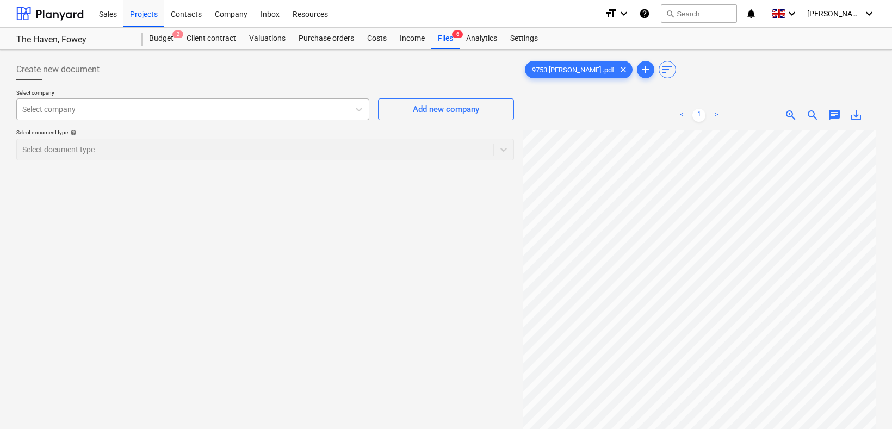
click at [108, 111] on div at bounding box center [182, 109] width 321 height 11
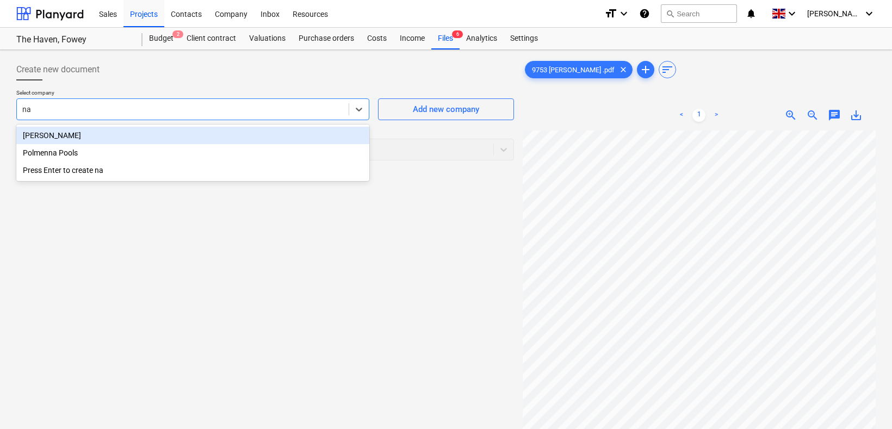
type input "nat"
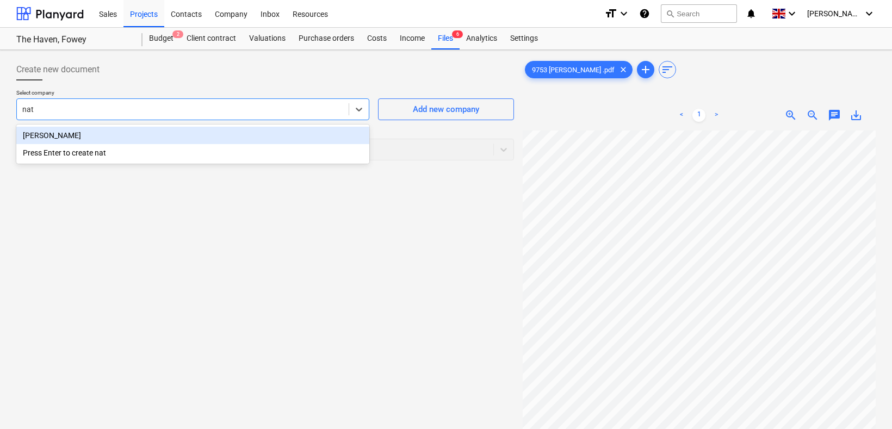
click at [63, 139] on div "Nathan Mabbett" at bounding box center [192, 135] width 353 height 17
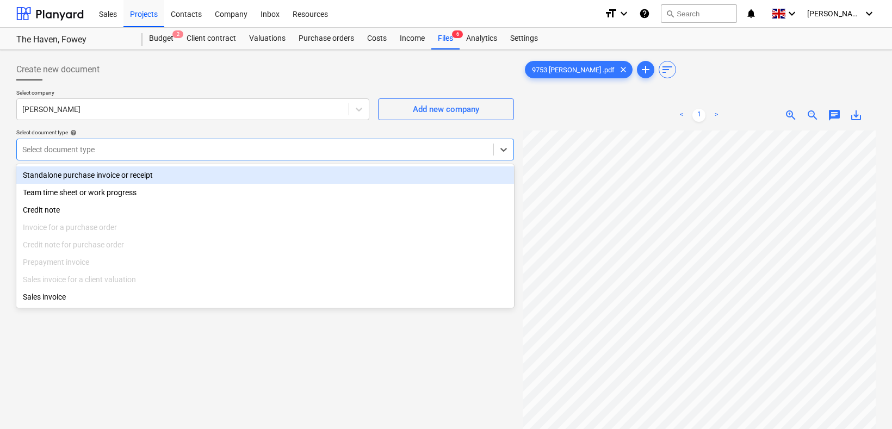
click at [66, 146] on div at bounding box center [255, 149] width 466 height 11
click at [72, 174] on div "Standalone purchase invoice or receipt" at bounding box center [265, 174] width 498 height 17
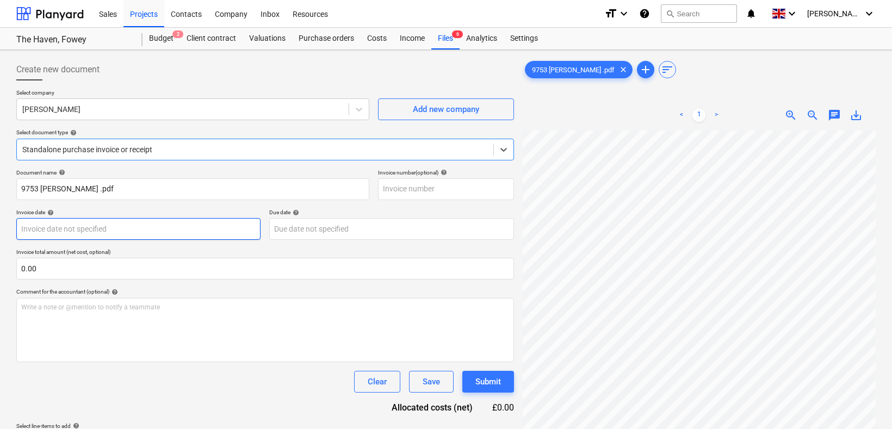
click at [88, 226] on body "Sales Projects Contacts Company Inbox Resources format_size keyboard_arrow_down…" at bounding box center [446, 214] width 892 height 429
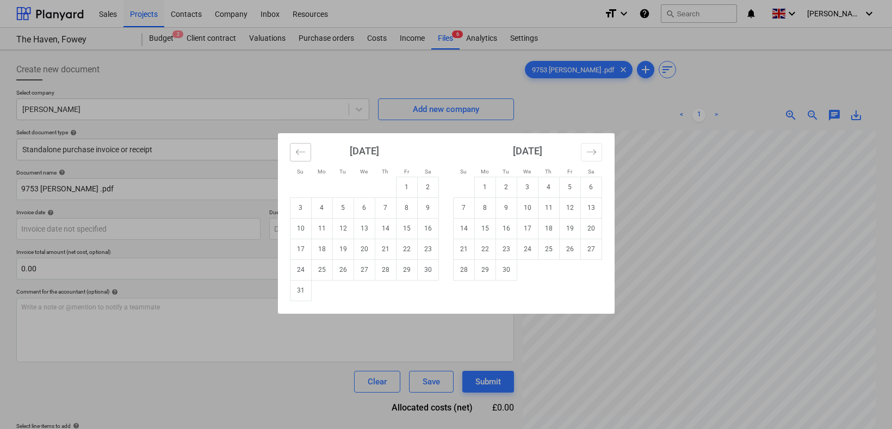
click at [299, 152] on icon "Move backward to switch to the previous month." at bounding box center [299, 151] width 9 height 5
click at [409, 228] on td "18" at bounding box center [406, 228] width 21 height 21
type input "18 Jul 2025"
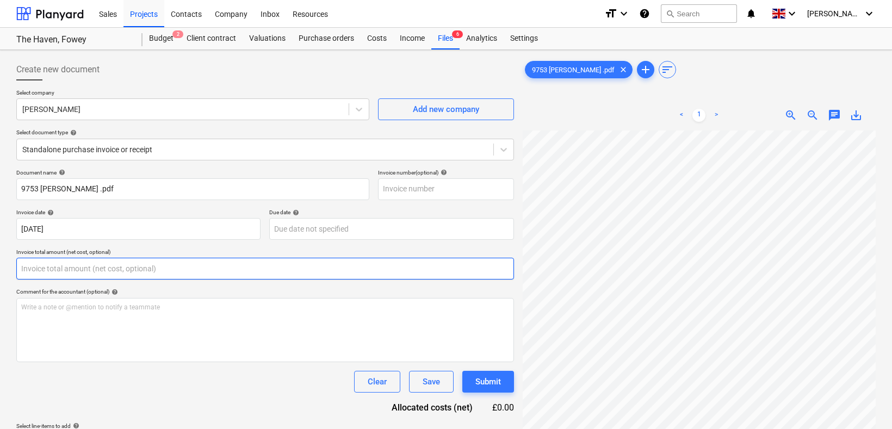
click at [65, 270] on input "text" at bounding box center [265, 269] width 498 height 22
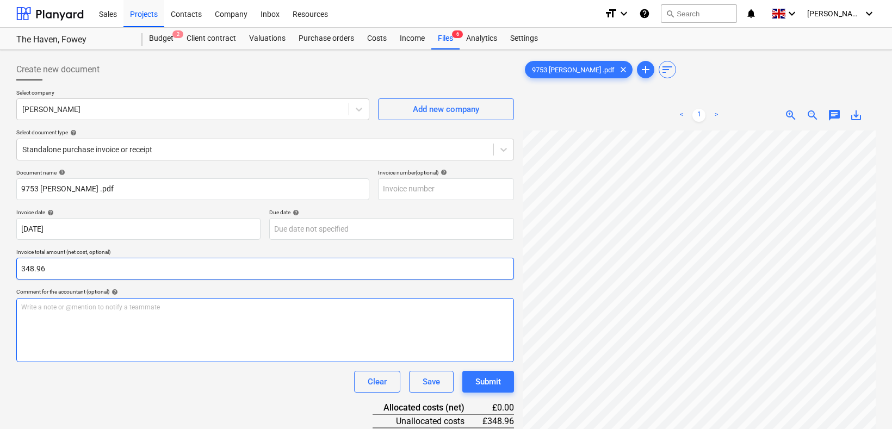
type input "348.96"
click at [67, 316] on div "Write a note or @mention to notify a teammate ﻿" at bounding box center [265, 330] width 498 height 64
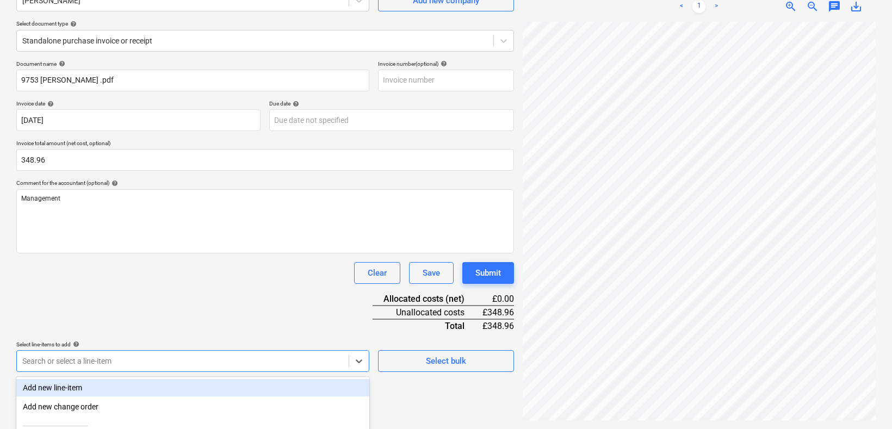
scroll to position [221, 0]
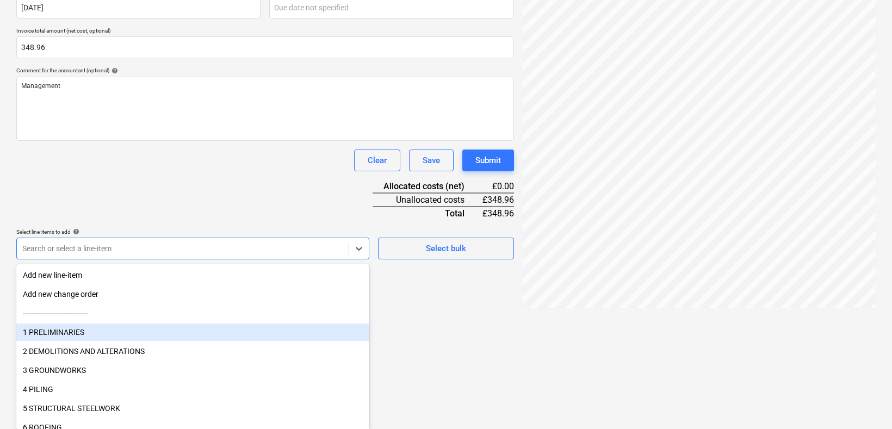
click at [92, 331] on div "1 PRELIMINARIES" at bounding box center [192, 332] width 353 height 17
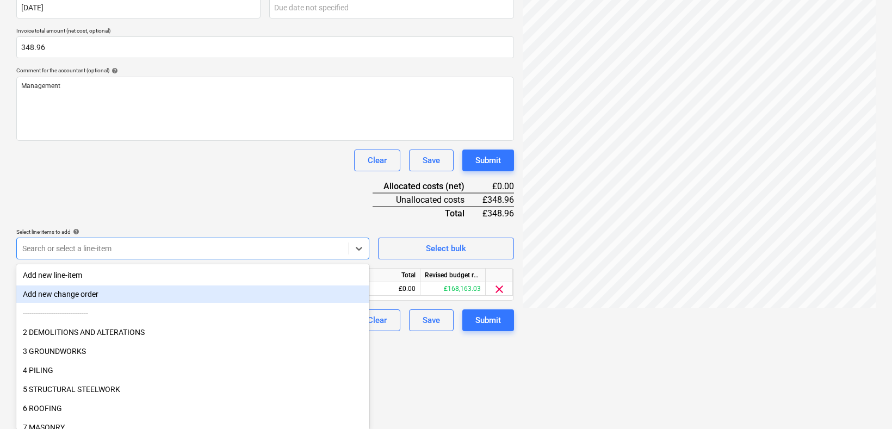
click at [187, 207] on div "Document name help 9753 N.Mabbett .pdf Invoice number (optional) help Invoice d…" at bounding box center [265, 140] width 498 height 384
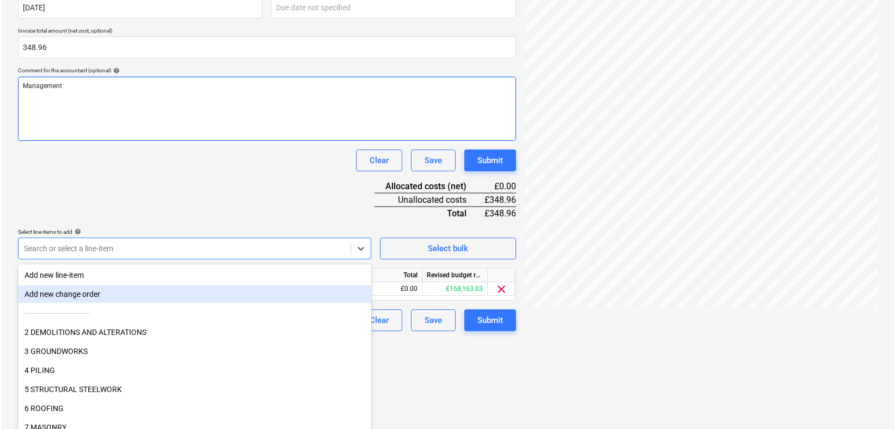
scroll to position [132, 0]
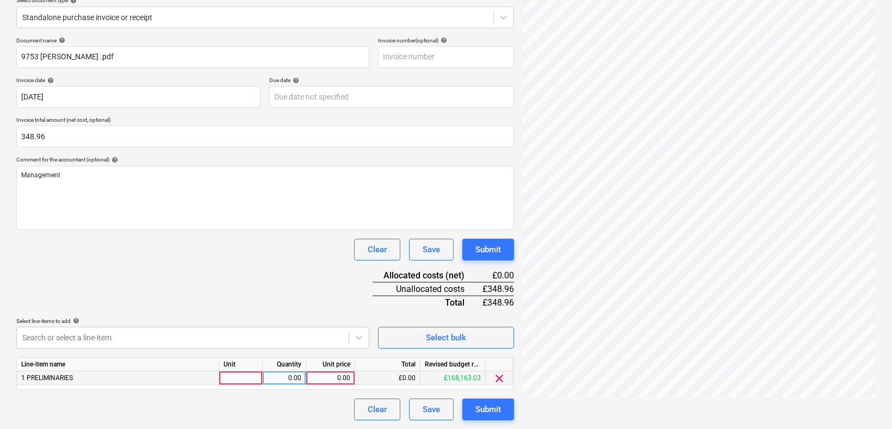
click at [254, 374] on div at bounding box center [241, 379] width 44 height 14
type input "hr"
type input "43.62"
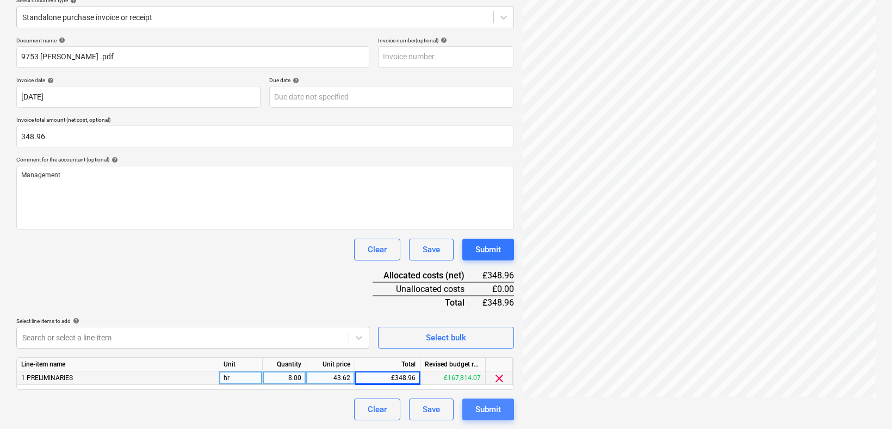
click at [491, 407] on div "Submit" at bounding box center [489, 410] width 26 height 14
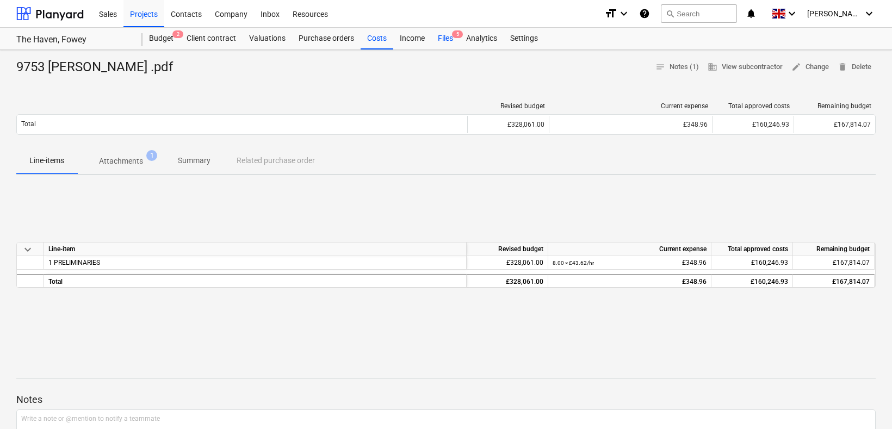
click at [444, 38] on div "Files 5" at bounding box center [445, 39] width 28 height 22
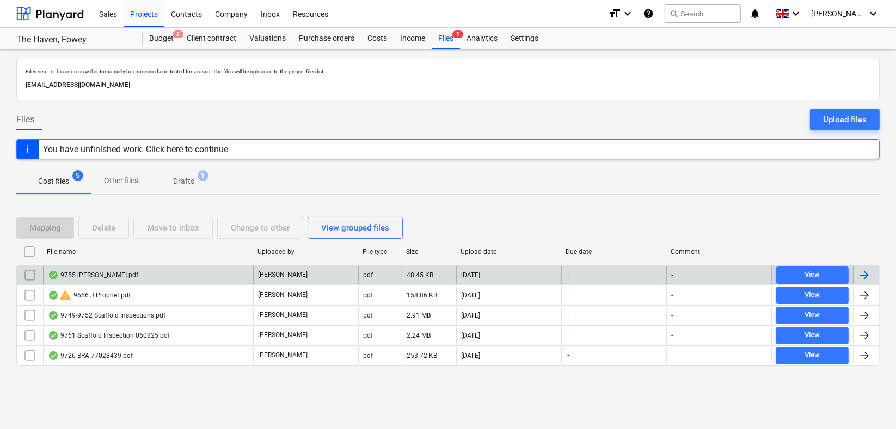
click at [104, 274] on div "9755 N.Mabbett.pdf" at bounding box center [93, 275] width 90 height 9
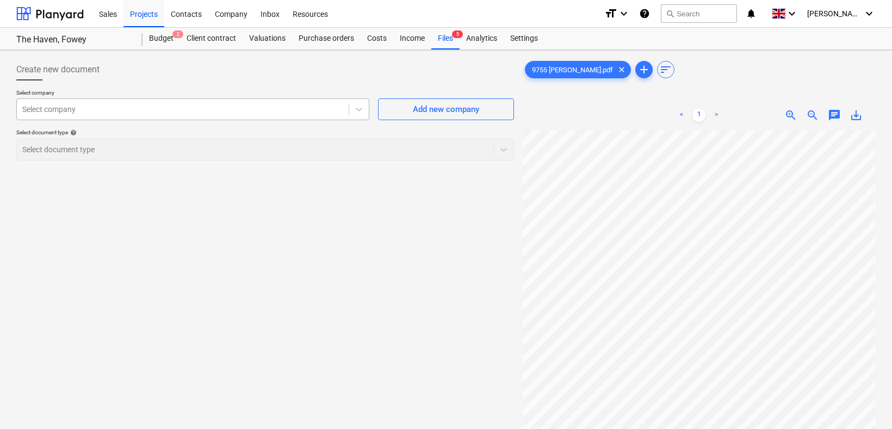
click at [125, 113] on div at bounding box center [182, 109] width 321 height 11
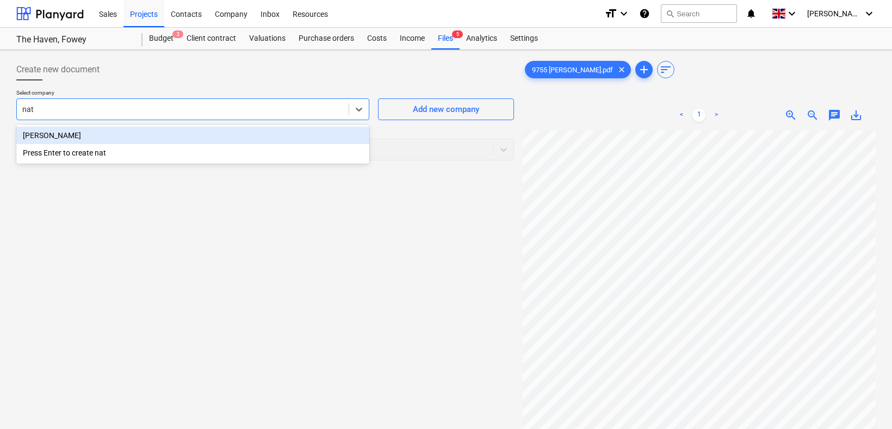
type input "nath"
click at [139, 139] on div "Nathan Mabbett" at bounding box center [192, 135] width 353 height 17
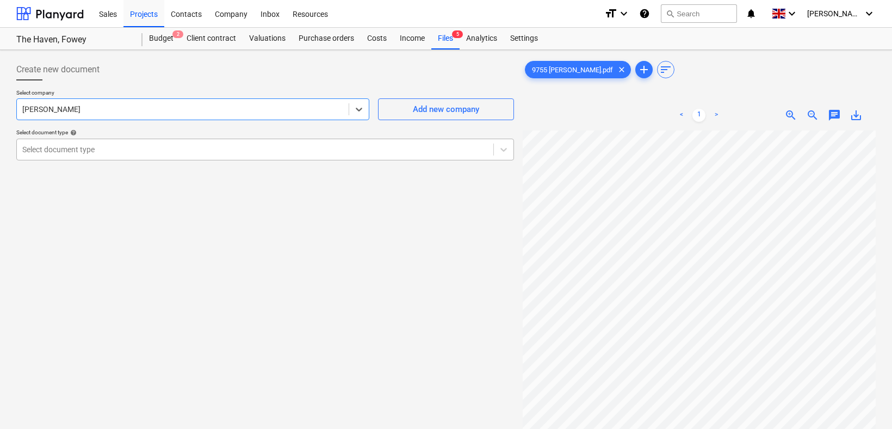
click at [141, 151] on div at bounding box center [255, 149] width 466 height 11
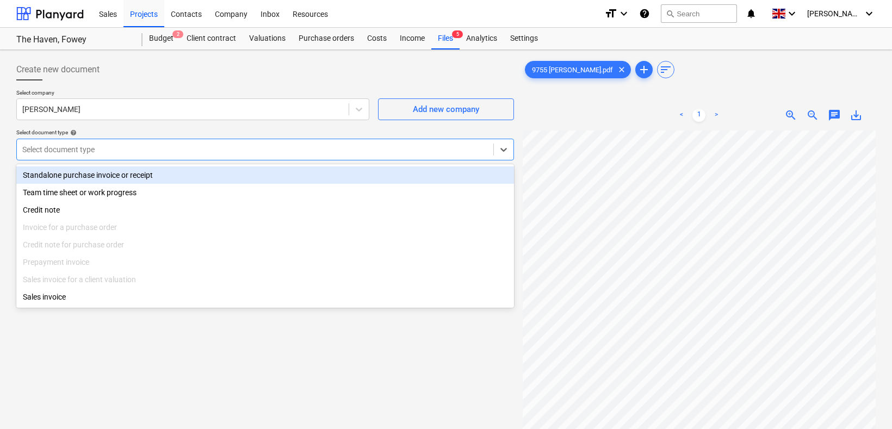
click at [131, 172] on div "Standalone purchase invoice or receipt" at bounding box center [265, 174] width 498 height 17
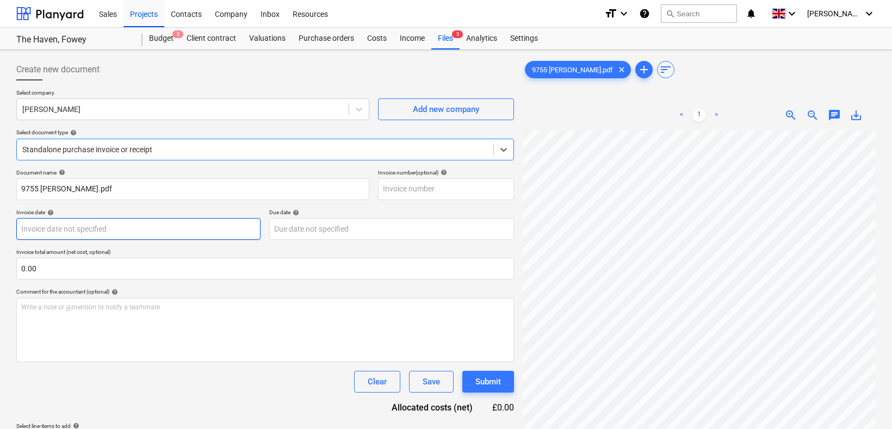
click at [189, 233] on body "Sales Projects Contacts Company Inbox Resources format_size keyboard_arrow_down…" at bounding box center [446, 214] width 892 height 429
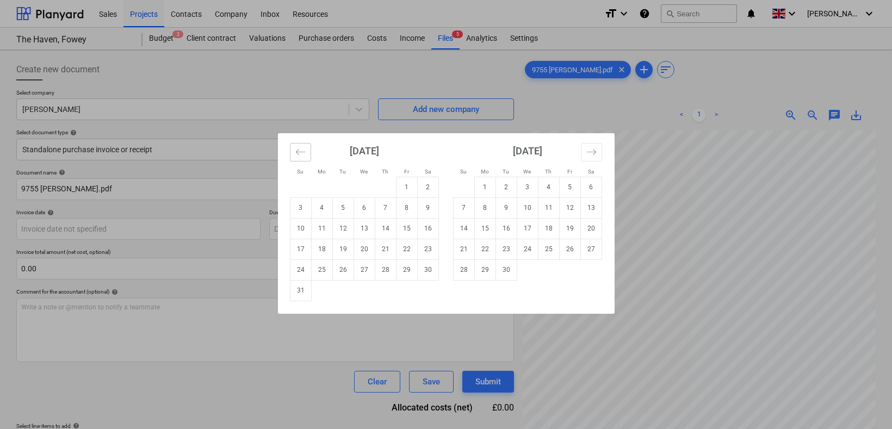
click at [297, 152] on icon "Move backward to switch to the previous month." at bounding box center [299, 151] width 9 height 5
click at [346, 268] on td "29" at bounding box center [342, 270] width 21 height 21
type input "29 Jul 2025"
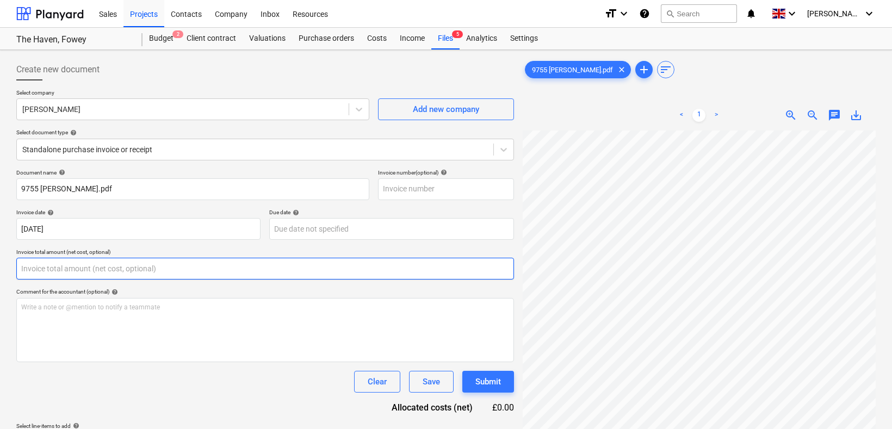
click at [124, 270] on input "text" at bounding box center [265, 269] width 498 height 22
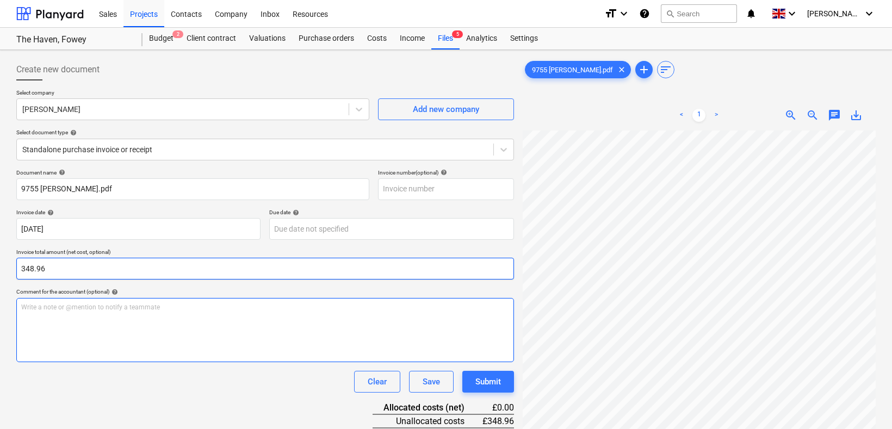
type input "348.96"
click at [141, 305] on p "Write a note or @mention to notify a teammate ﻿" at bounding box center [265, 307] width 488 height 9
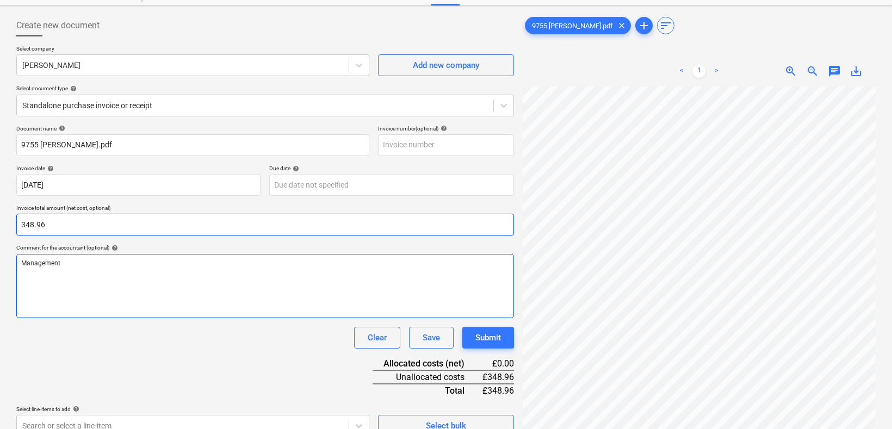
scroll to position [109, 0]
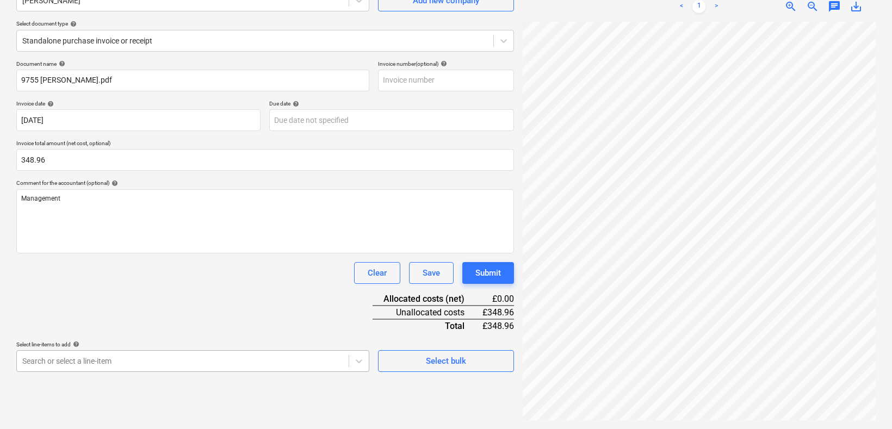
click at [78, 320] on body "Sales Projects Contacts Company Inbox Resources format_size keyboard_arrow_down…" at bounding box center [446, 105] width 892 height 429
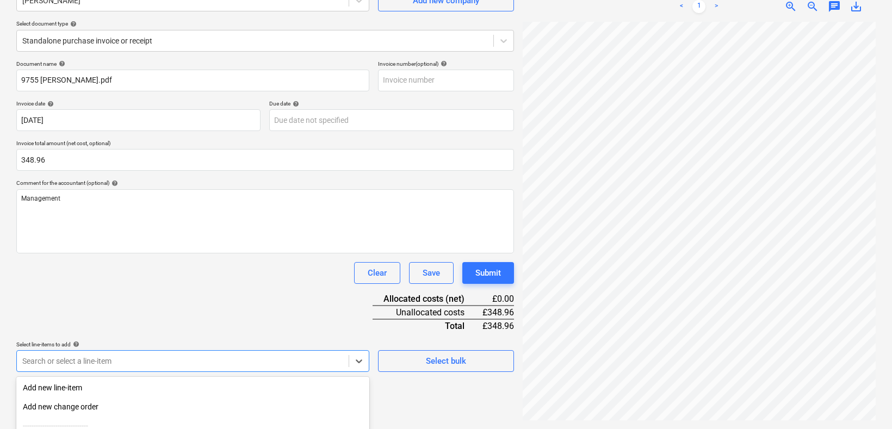
scroll to position [221, 0]
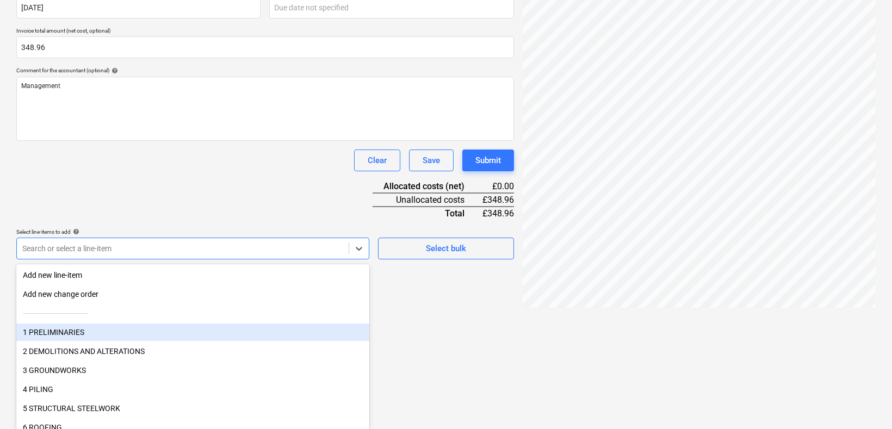
click at [73, 327] on div "1 PRELIMINARIES" at bounding box center [192, 332] width 353 height 17
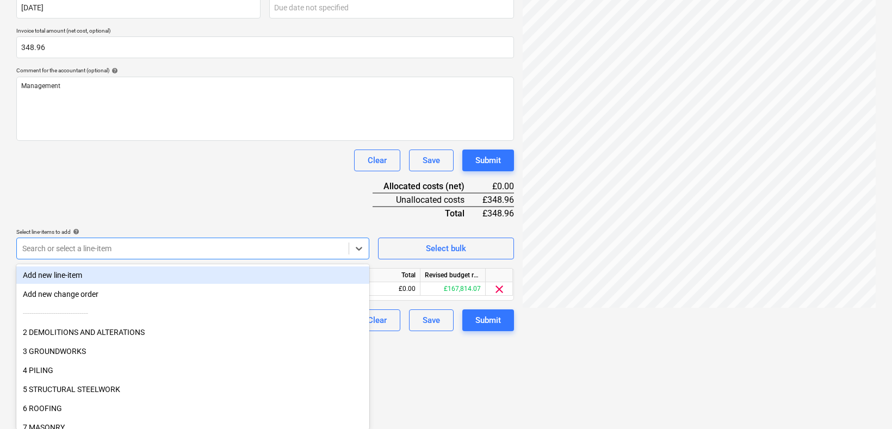
click at [158, 207] on div "Document name help 9755 N.Mabbett.pdf Invoice number (optional) help Invoice da…" at bounding box center [265, 140] width 498 height 384
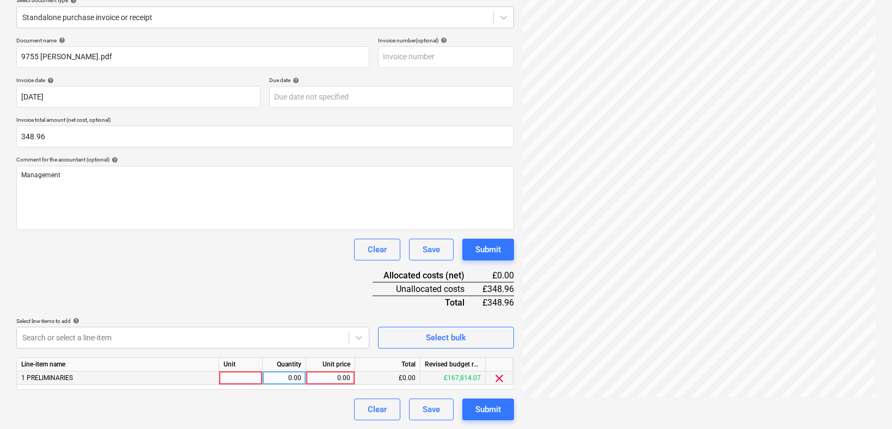
click at [243, 377] on div at bounding box center [241, 379] width 44 height 14
type input "hr"
type input "43.62"
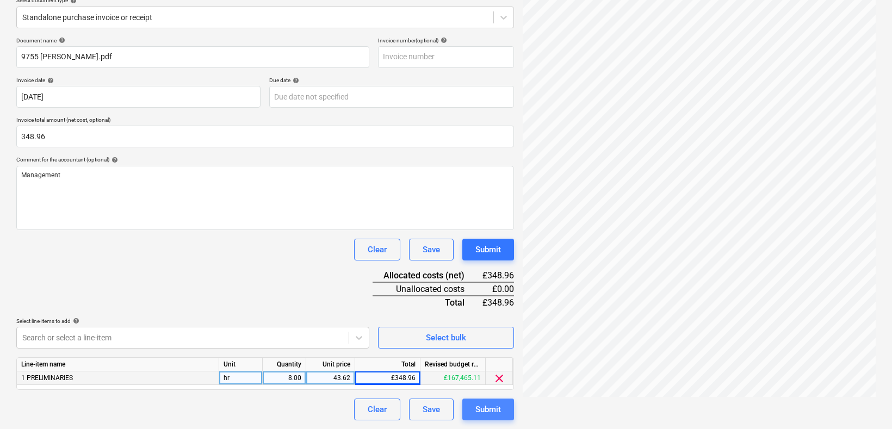
click at [477, 408] on div "Submit" at bounding box center [489, 410] width 26 height 14
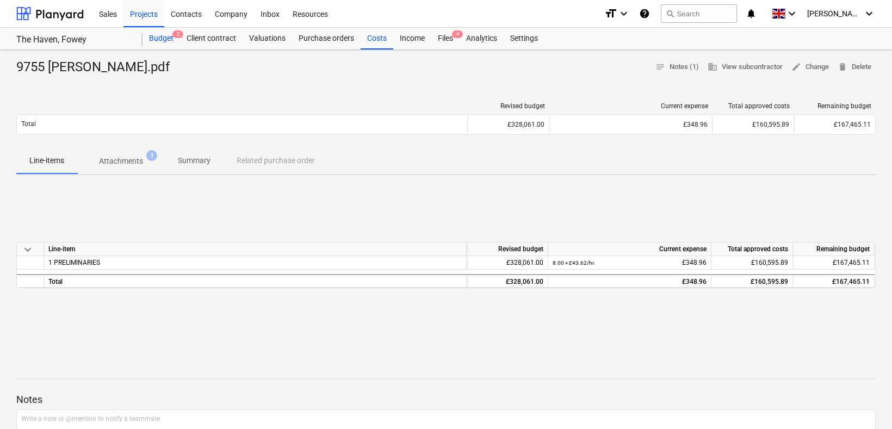
click at [152, 37] on div "Budget 2" at bounding box center [162, 39] width 38 height 22
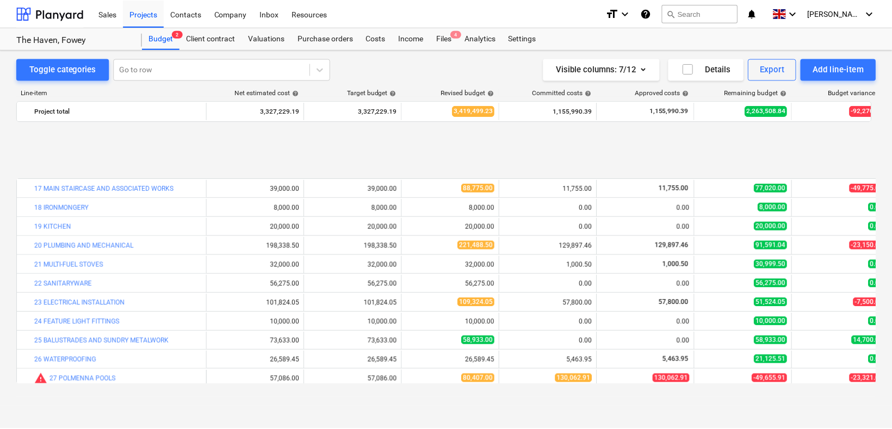
scroll to position [332, 0]
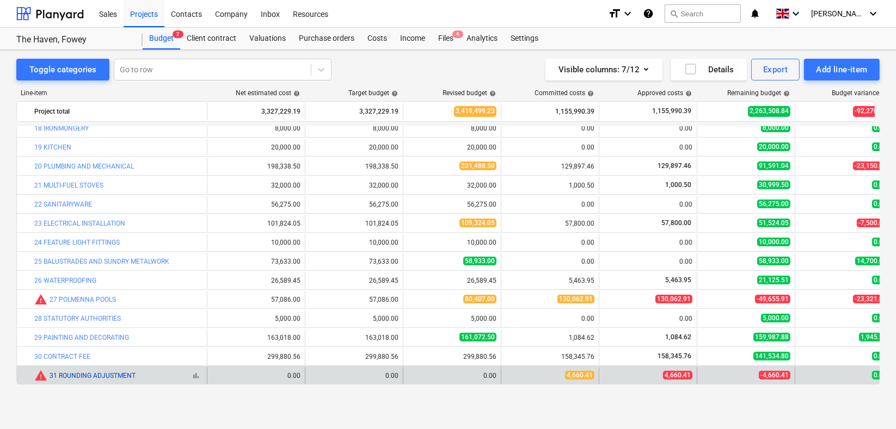
click at [88, 372] on link "31 ROUNDING ADJUSTMENT" at bounding box center [93, 376] width 86 height 8
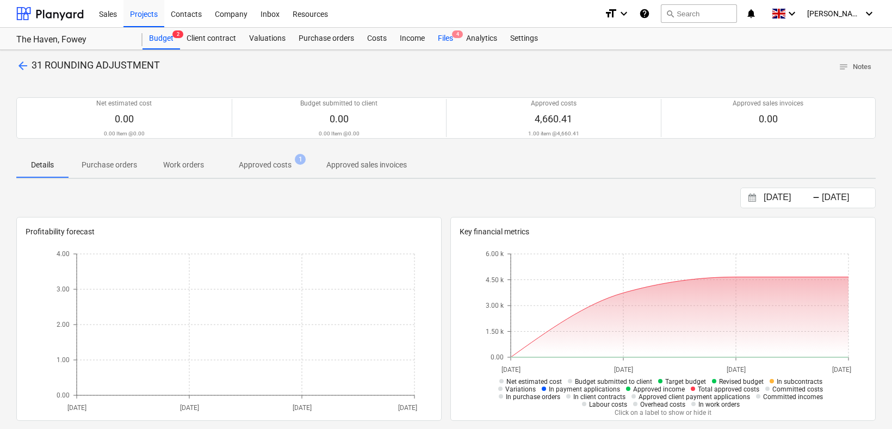
click at [449, 37] on div "Files 4" at bounding box center [445, 39] width 28 height 22
click at [273, 164] on p "Approved costs" at bounding box center [265, 164] width 53 height 11
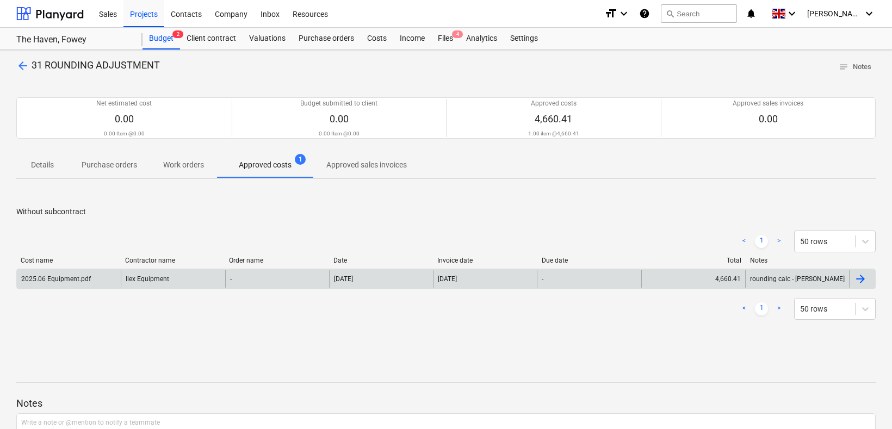
click at [64, 280] on div "2025.06 Equipment.pdf" at bounding box center [56, 279] width 70 height 8
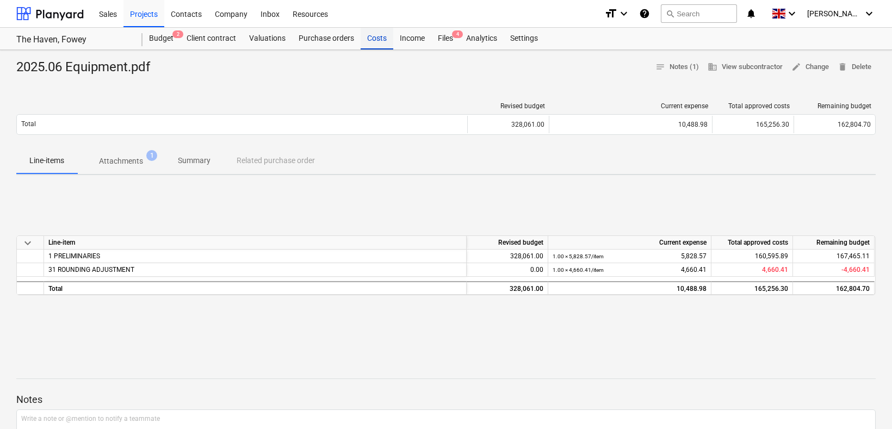
click at [372, 37] on div "Costs" at bounding box center [377, 39] width 33 height 22
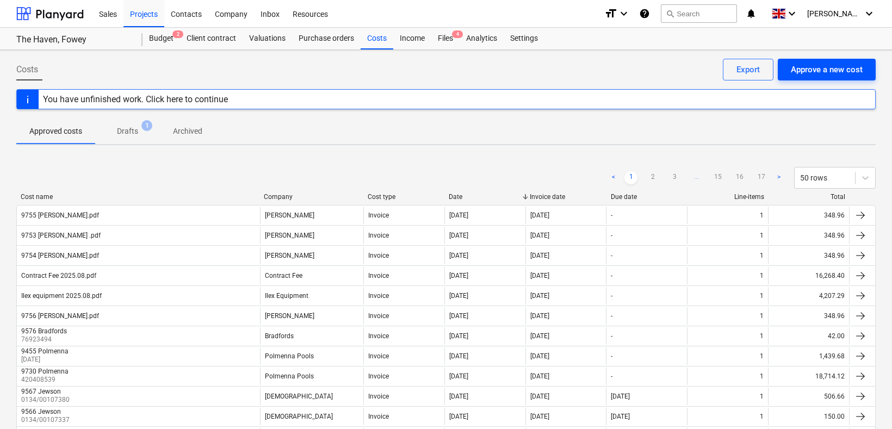
click at [814, 66] on div "Approve a new cost" at bounding box center [827, 70] width 72 height 14
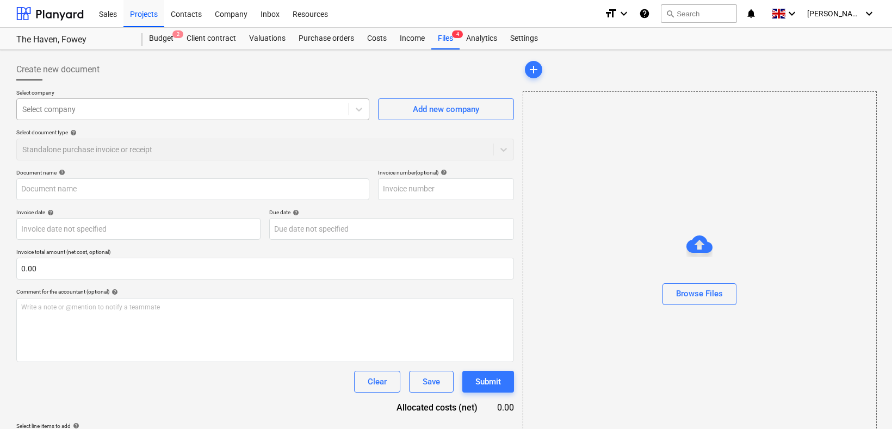
click at [65, 111] on div at bounding box center [182, 109] width 321 height 11
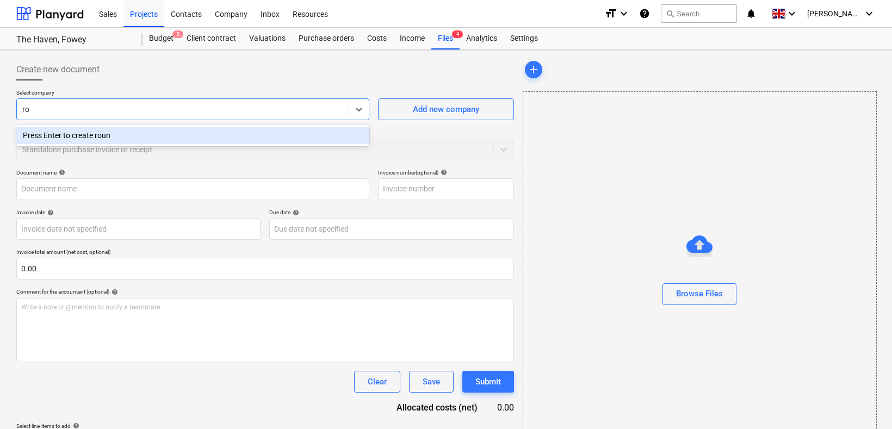
type input "r"
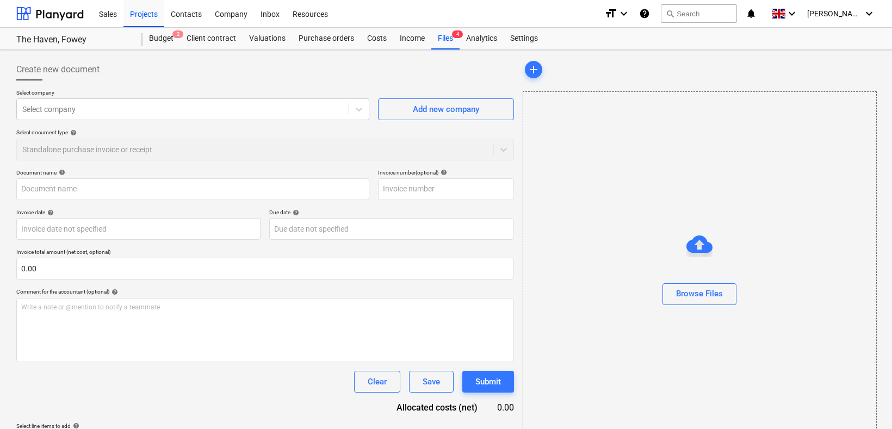
click at [250, 55] on div "Create new document Select company Select company Add new company Select docume…" at bounding box center [265, 256] width 507 height 404
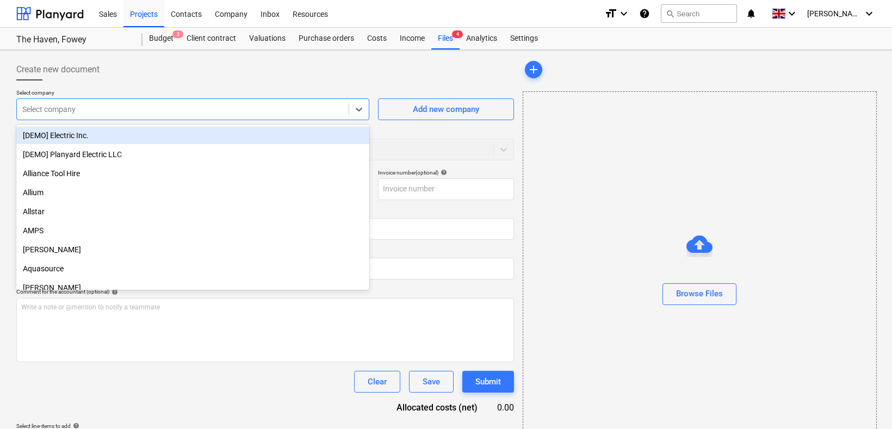
click at [201, 108] on div at bounding box center [182, 109] width 321 height 11
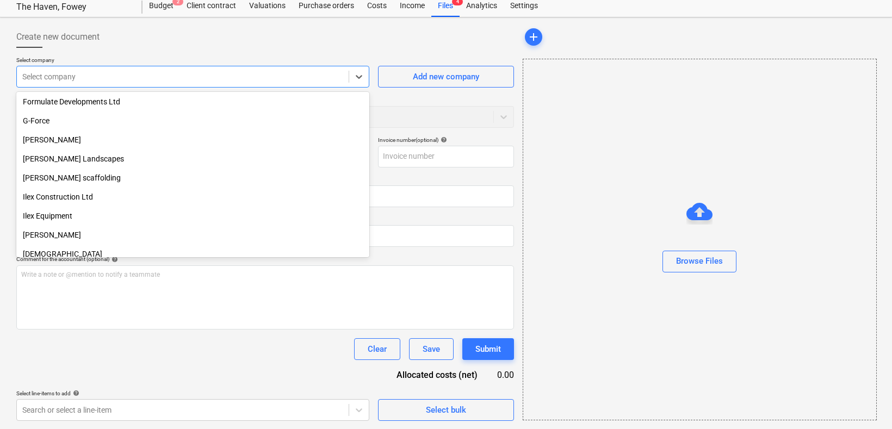
scroll to position [660, 0]
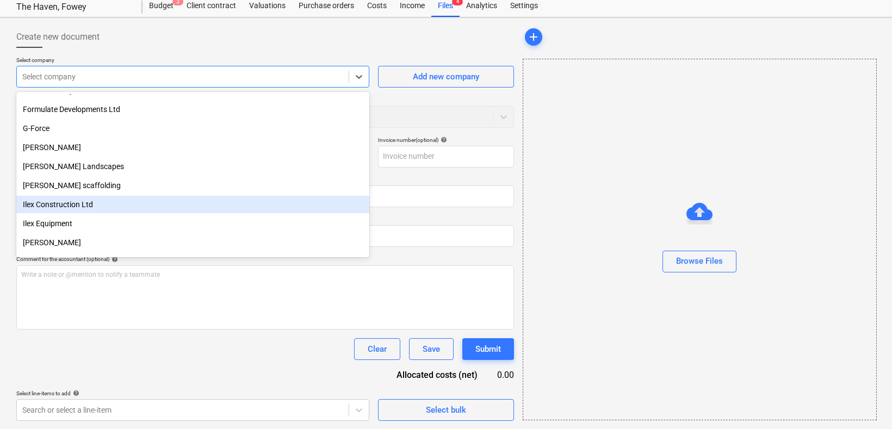
click at [66, 203] on div "Ilex Construction Ltd" at bounding box center [192, 204] width 353 height 17
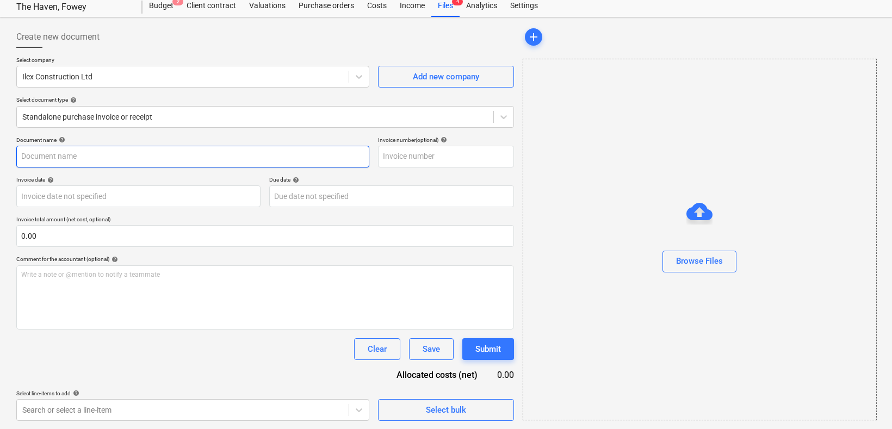
click at [82, 161] on input "text" at bounding box center [192, 157] width 353 height 22
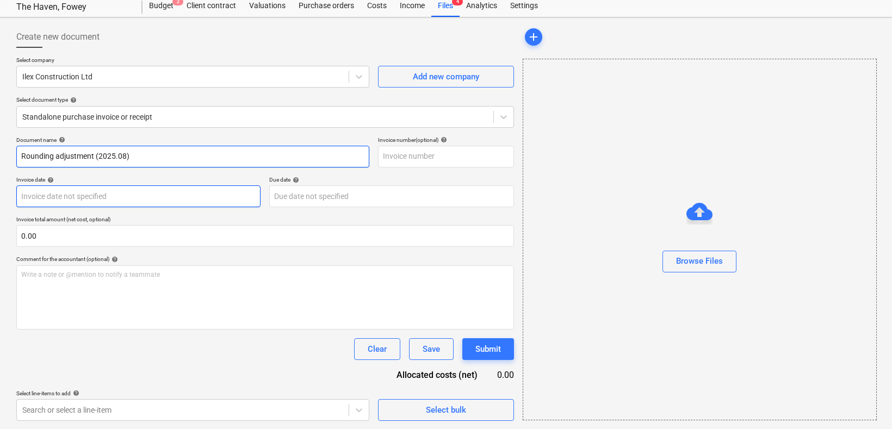
type input "Rounding adjustment (2025.08)"
click at [149, 201] on body "Sales Projects Contacts Company Inbox Resources format_size keyboard_arrow_down…" at bounding box center [446, 181] width 892 height 429
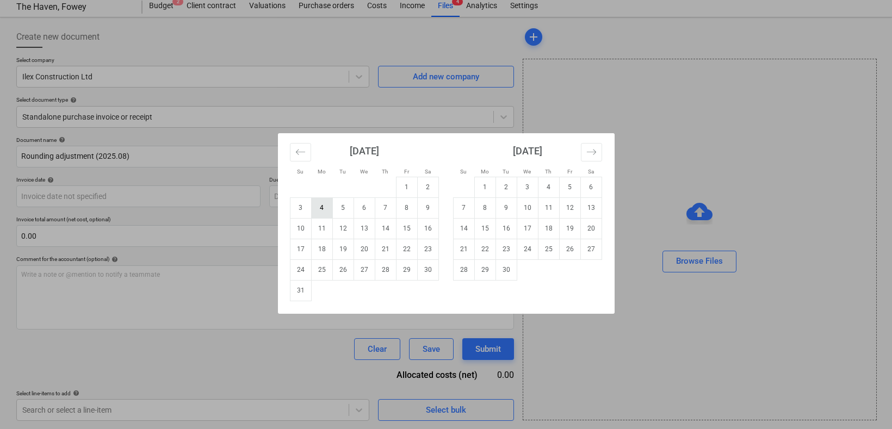
click at [323, 203] on td "4" at bounding box center [321, 208] width 21 height 21
type input "04 Aug 2025"
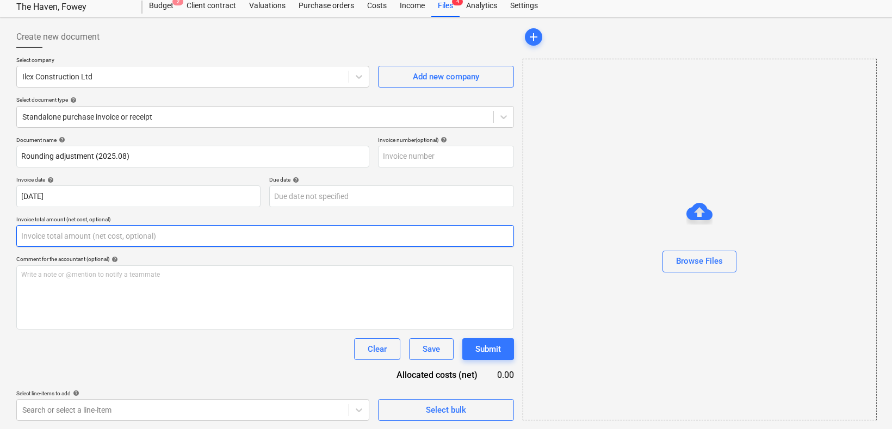
click at [73, 240] on input "text" at bounding box center [265, 236] width 498 height 22
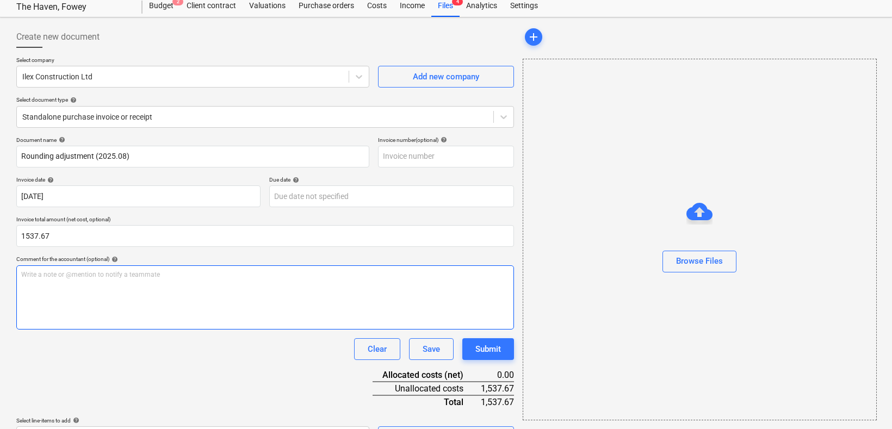
type input "1,537.67"
click at [117, 288] on div "Write a note or @mention to notify a teammate ﻿" at bounding box center [265, 298] width 498 height 64
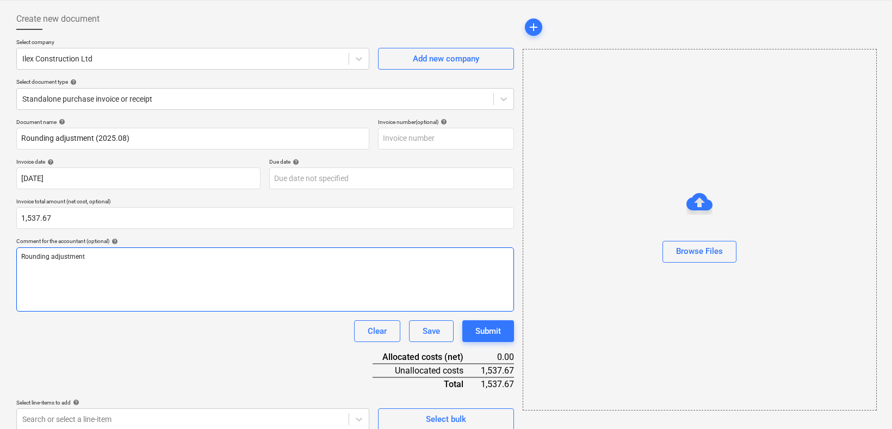
scroll to position [60, 0]
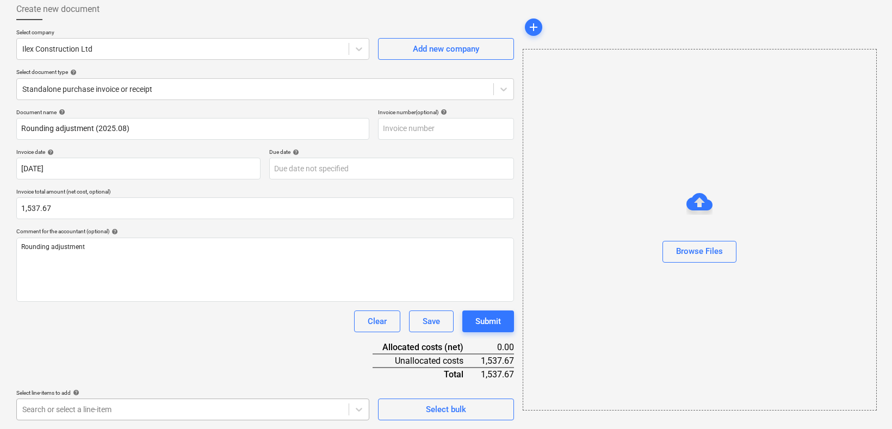
click at [177, 369] on body "Sales Projects Contacts Company Inbox Resources format_size keyboard_arrow_down…" at bounding box center [446, 154] width 892 height 429
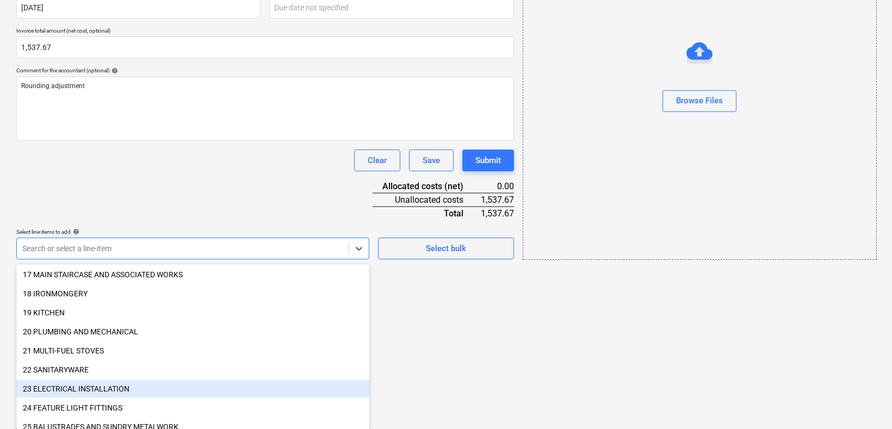
scroll to position [484, 0]
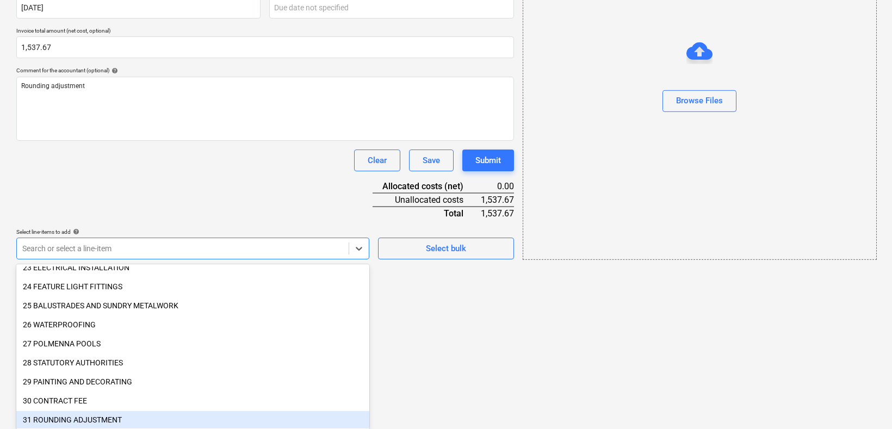
click at [119, 416] on div "31 ROUNDING ADJUSTMENT" at bounding box center [192, 419] width 353 height 17
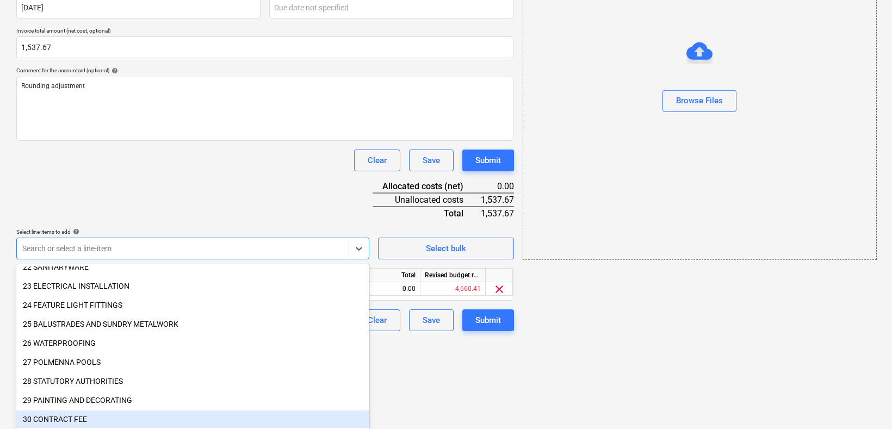
scroll to position [465, 0]
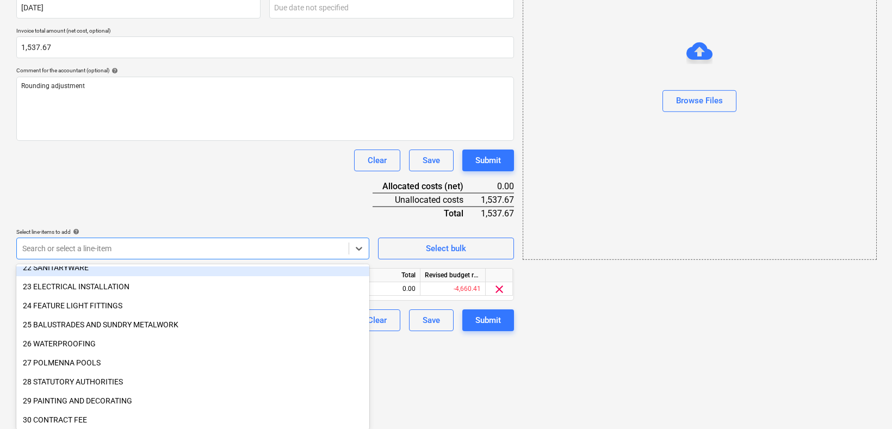
click at [201, 199] on div "Document name help Rounding adjustment (2025.08) Invoice number (optional) help…" at bounding box center [265, 140] width 498 height 384
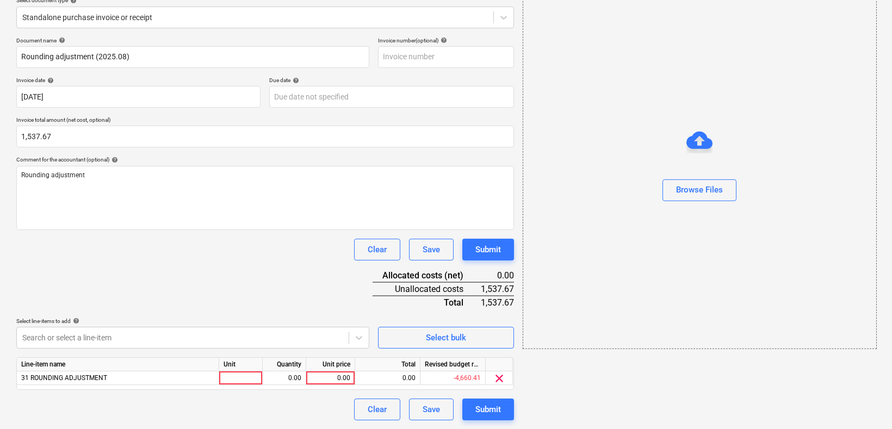
drag, startPoint x: 239, startPoint y: 375, endPoint x: 234, endPoint y: 369, distance: 8.1
click at [234, 369] on div "Line-item name Unit Quantity Unit price Total Revised budget remaining 31 ROUND…" at bounding box center [265, 373] width 498 height 33
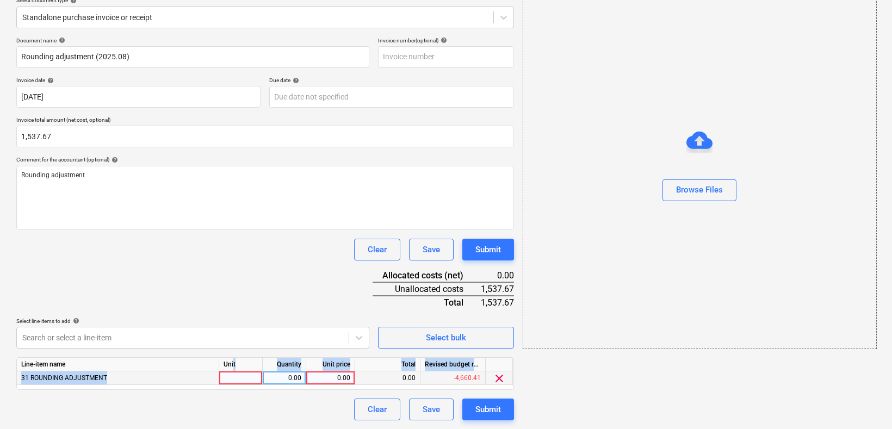
drag, startPoint x: 234, startPoint y: 369, endPoint x: 248, endPoint y: 377, distance: 15.6
click at [248, 377] on div at bounding box center [241, 379] width 44 height 14
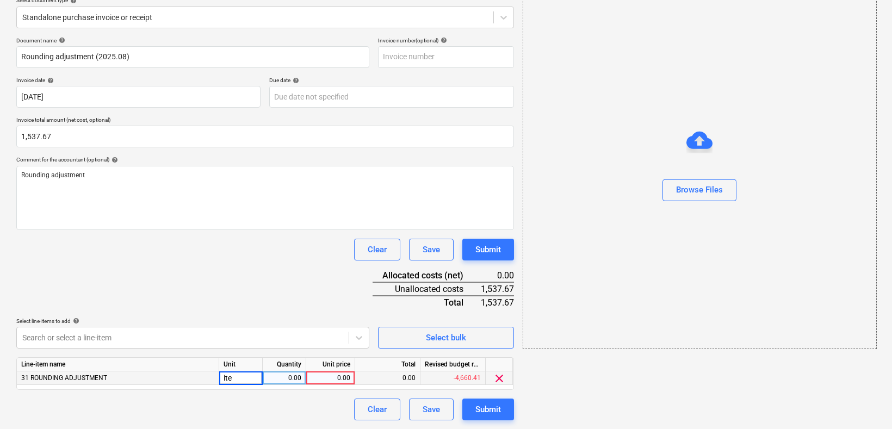
type input "item"
type input "1537.67"
click at [484, 411] on div "Submit" at bounding box center [489, 410] width 26 height 14
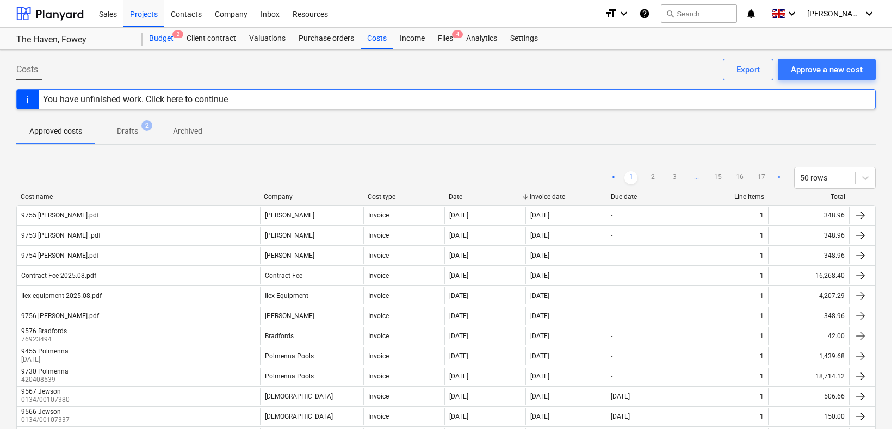
click at [158, 34] on div "Budget 2" at bounding box center [162, 39] width 38 height 22
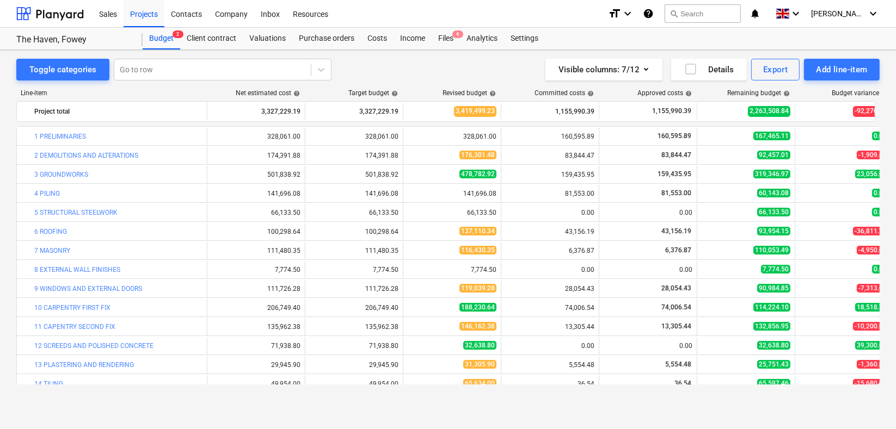
scroll to position [331, 0]
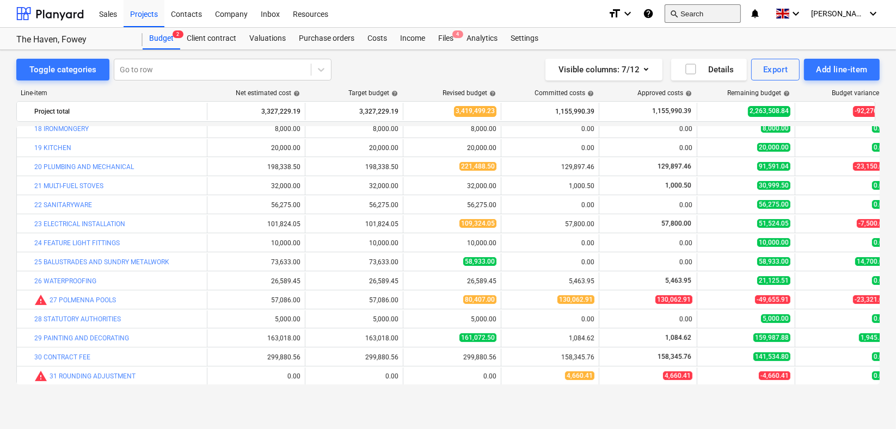
click at [711, 9] on button "search Search" at bounding box center [702, 13] width 76 height 18
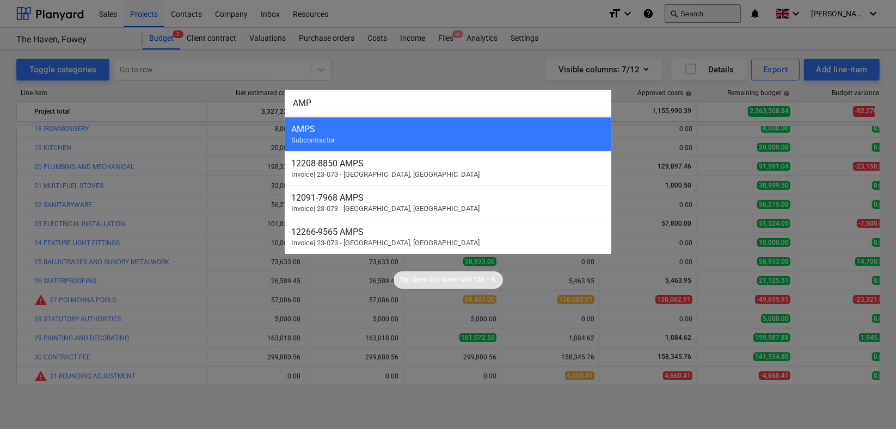
type input "AMPS"
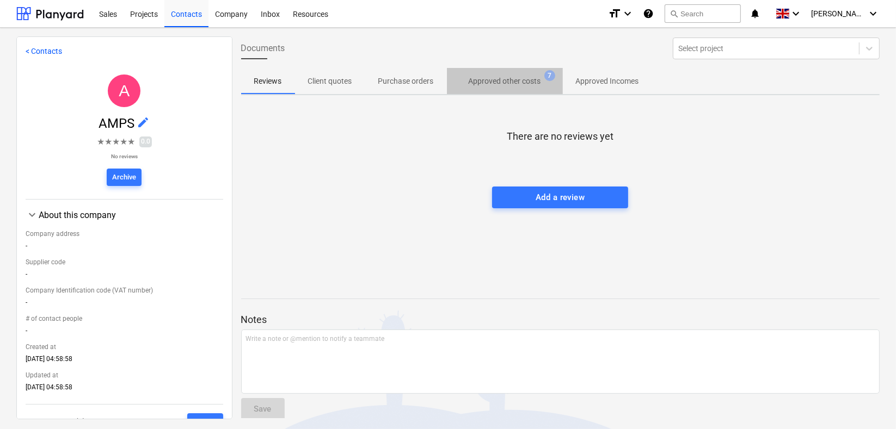
click at [503, 81] on p "Approved other costs" at bounding box center [504, 81] width 72 height 11
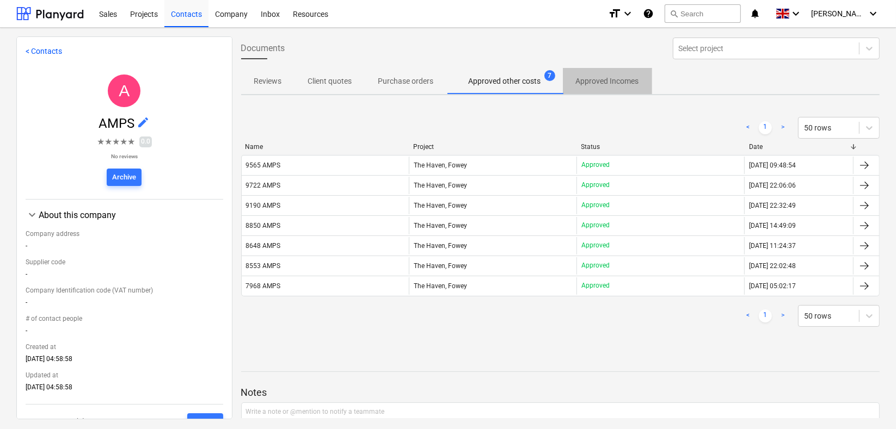
click at [613, 81] on p "Approved Incomes" at bounding box center [607, 81] width 63 height 11
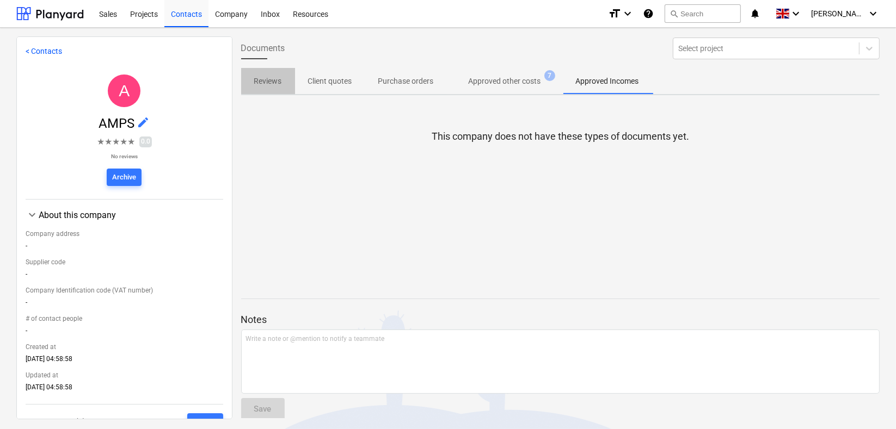
click at [269, 81] on p "Reviews" at bounding box center [268, 81] width 28 height 11
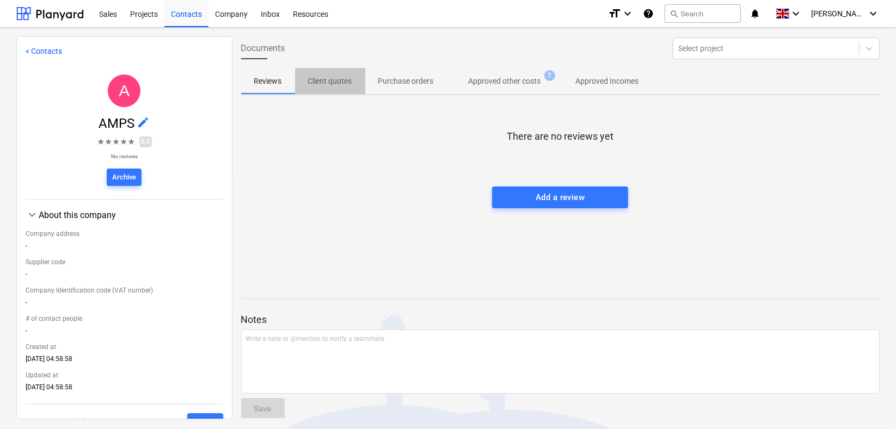
click at [330, 75] on span "Client quotes" at bounding box center [330, 81] width 70 height 18
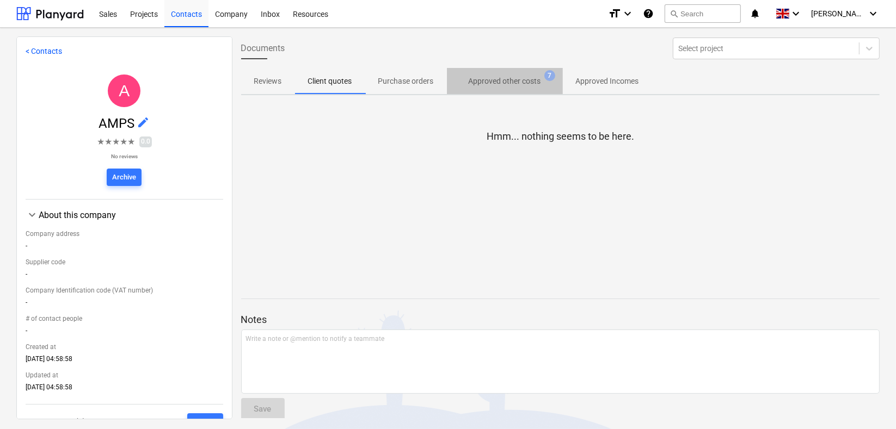
click at [553, 73] on span "7" at bounding box center [549, 75] width 11 height 11
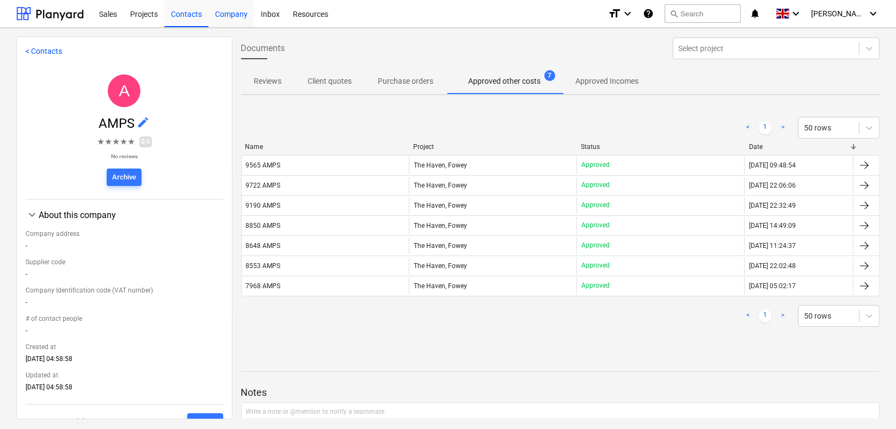
click at [232, 13] on div "Company" at bounding box center [231, 13] width 46 height 28
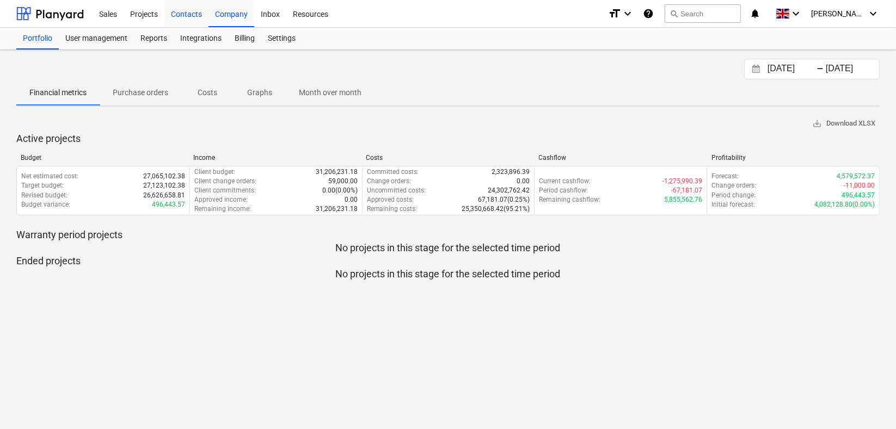
click at [186, 14] on div "Contacts" at bounding box center [186, 13] width 44 height 28
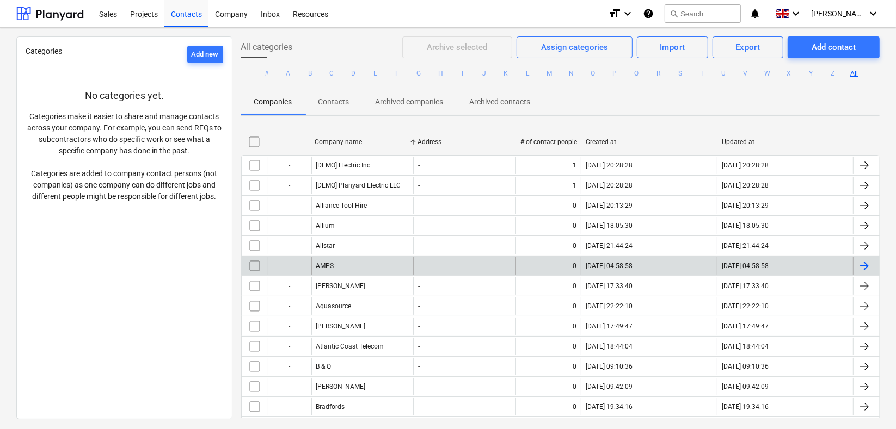
click at [333, 271] on div "AMPS" at bounding box center [362, 265] width 102 height 17
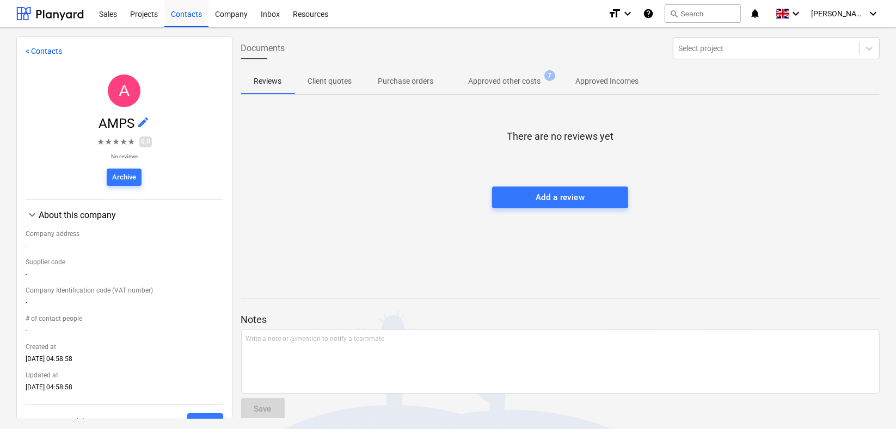
click at [486, 81] on p "Approved other costs" at bounding box center [504, 81] width 72 height 11
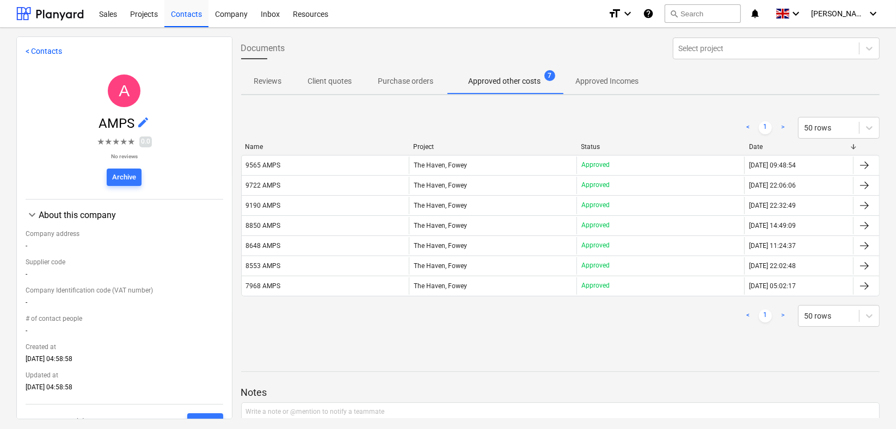
click at [551, 363] on div at bounding box center [560, 361] width 639 height 9
click at [627, 55] on div "Documents Select project" at bounding box center [560, 48] width 647 height 30
click at [607, 368] on div "Notes Write a note or @mention to notify a teammate ﻿ Save" at bounding box center [560, 429] width 639 height 144
